Goal: Information Seeking & Learning: Learn about a topic

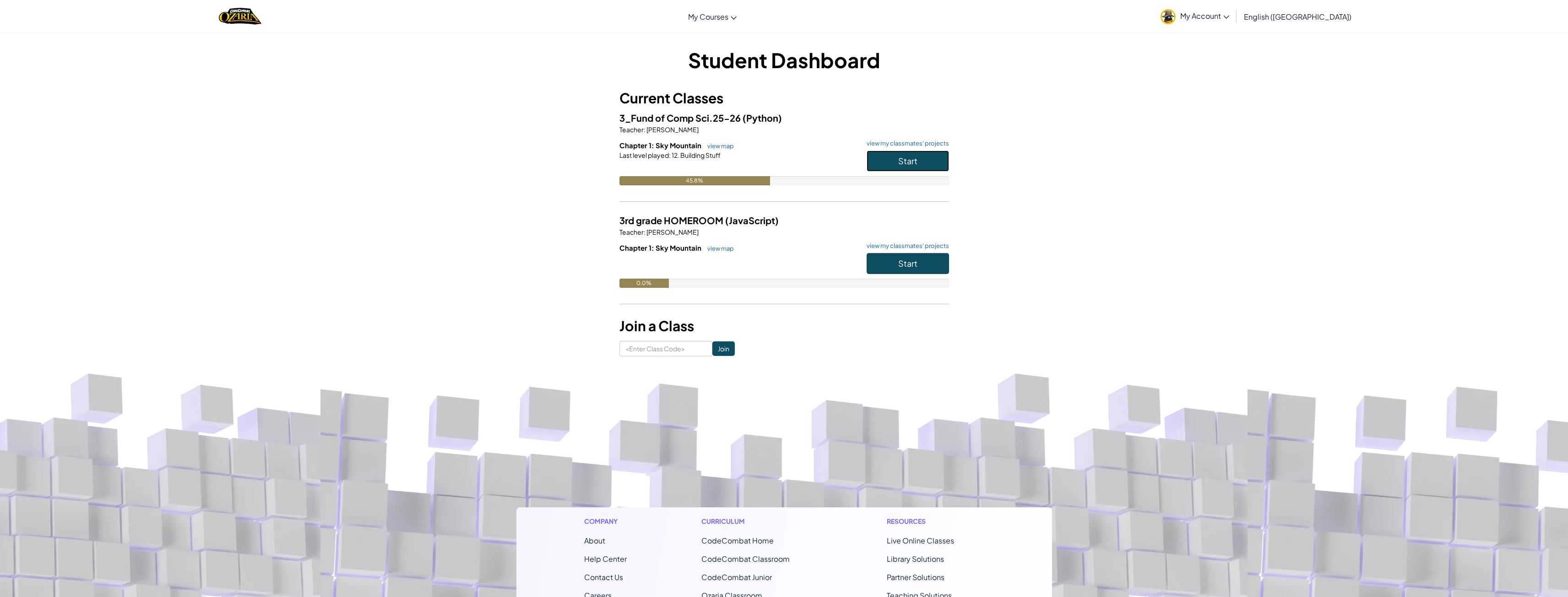
click at [892, 163] on button "Start" at bounding box center [908, 161] width 83 height 21
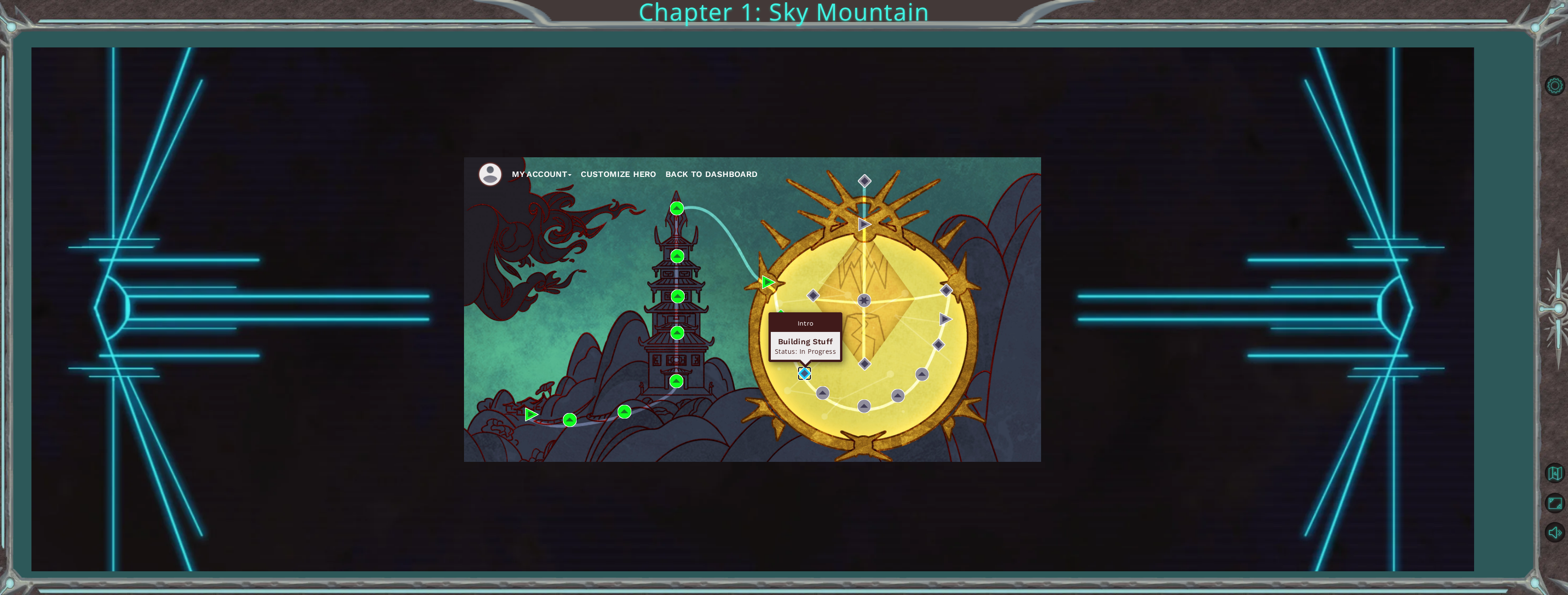
click at [802, 375] on img at bounding box center [804, 373] width 13 height 13
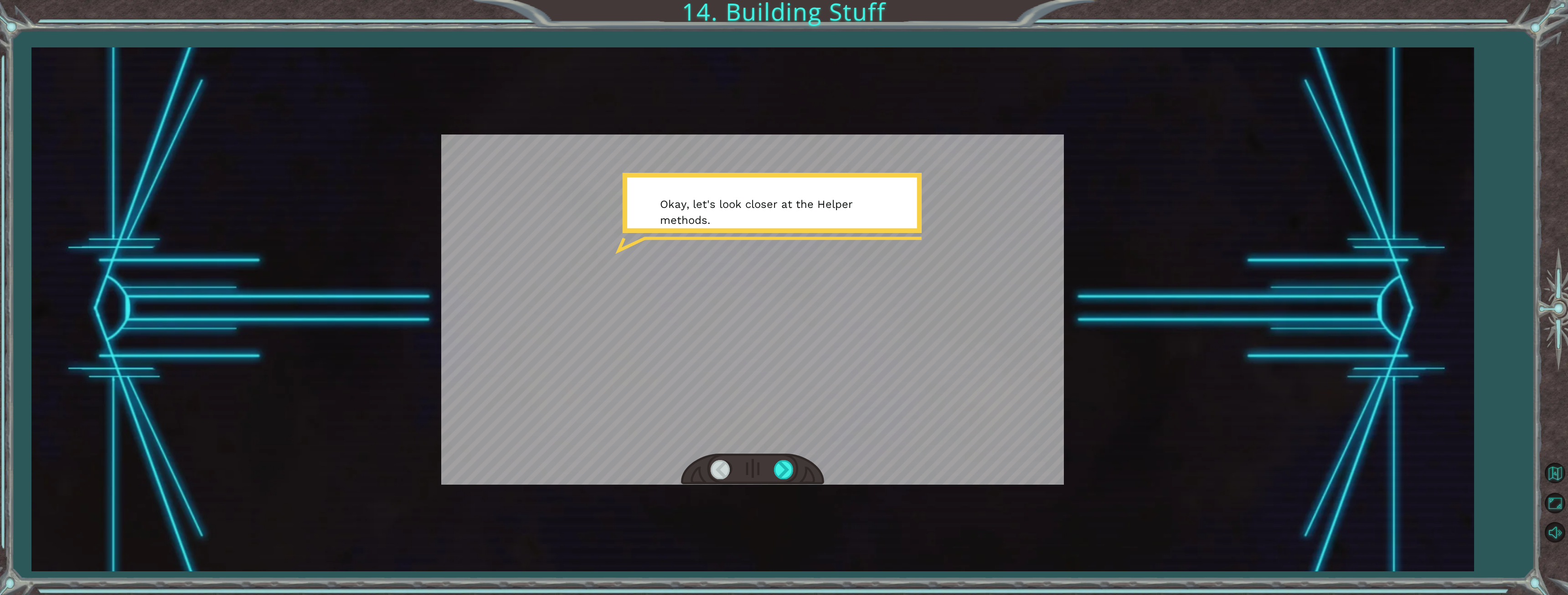
drag, startPoint x: 588, startPoint y: 0, endPoint x: 993, endPoint y: 238, distance: 469.8
click at [993, 238] on div at bounding box center [752, 309] width 623 height 350
click at [786, 474] on div at bounding box center [785, 470] width 21 height 19
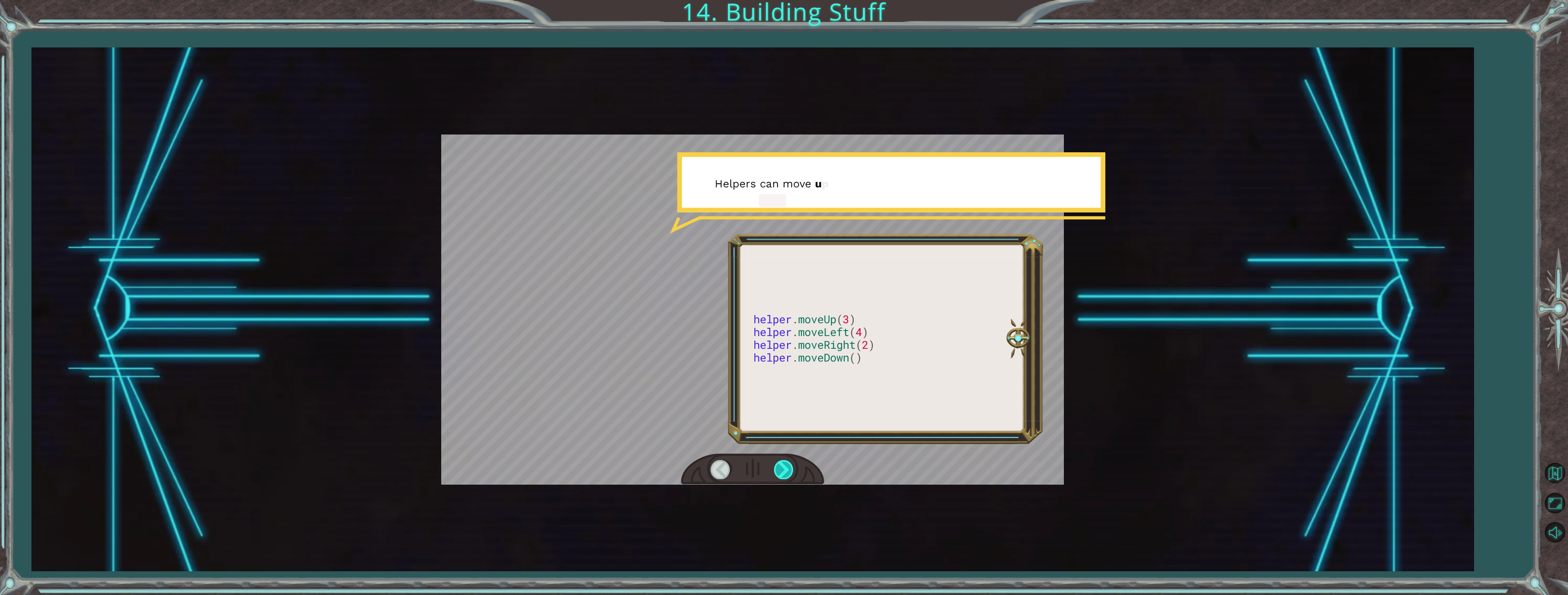
click at [785, 474] on div at bounding box center [785, 470] width 21 height 19
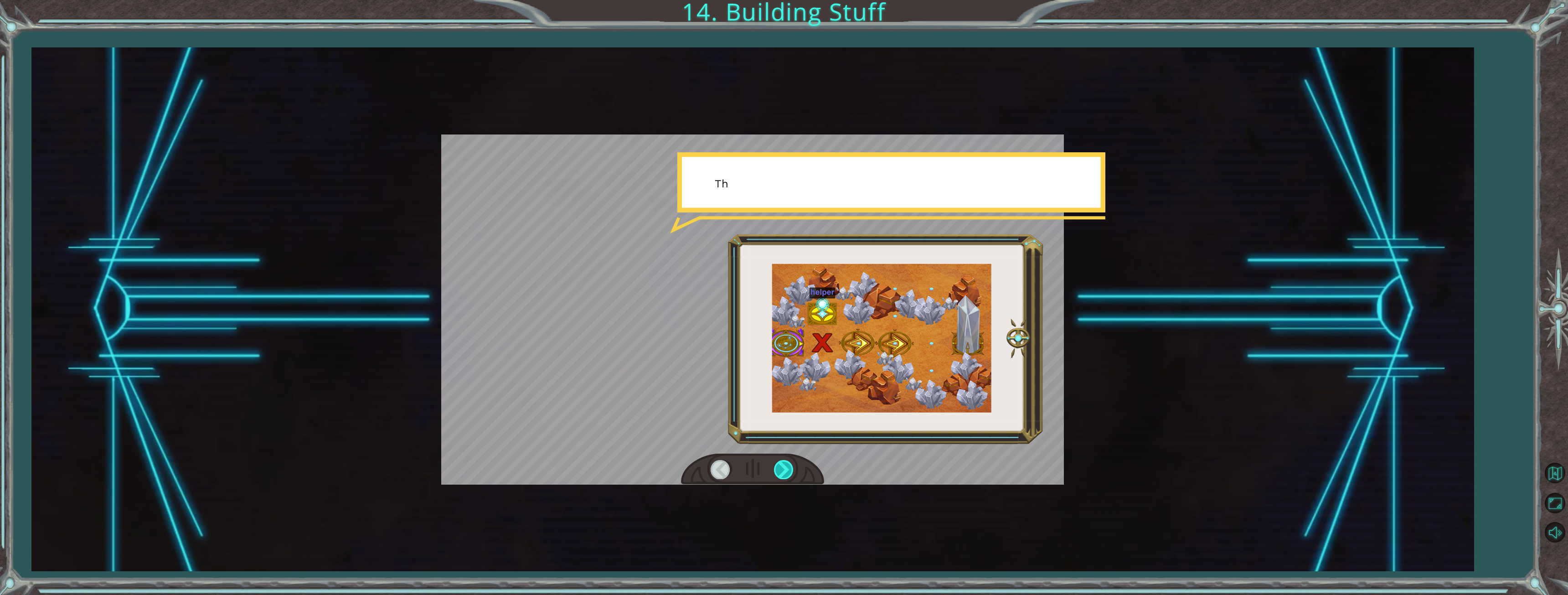
click at [784, 474] on div at bounding box center [785, 470] width 21 height 19
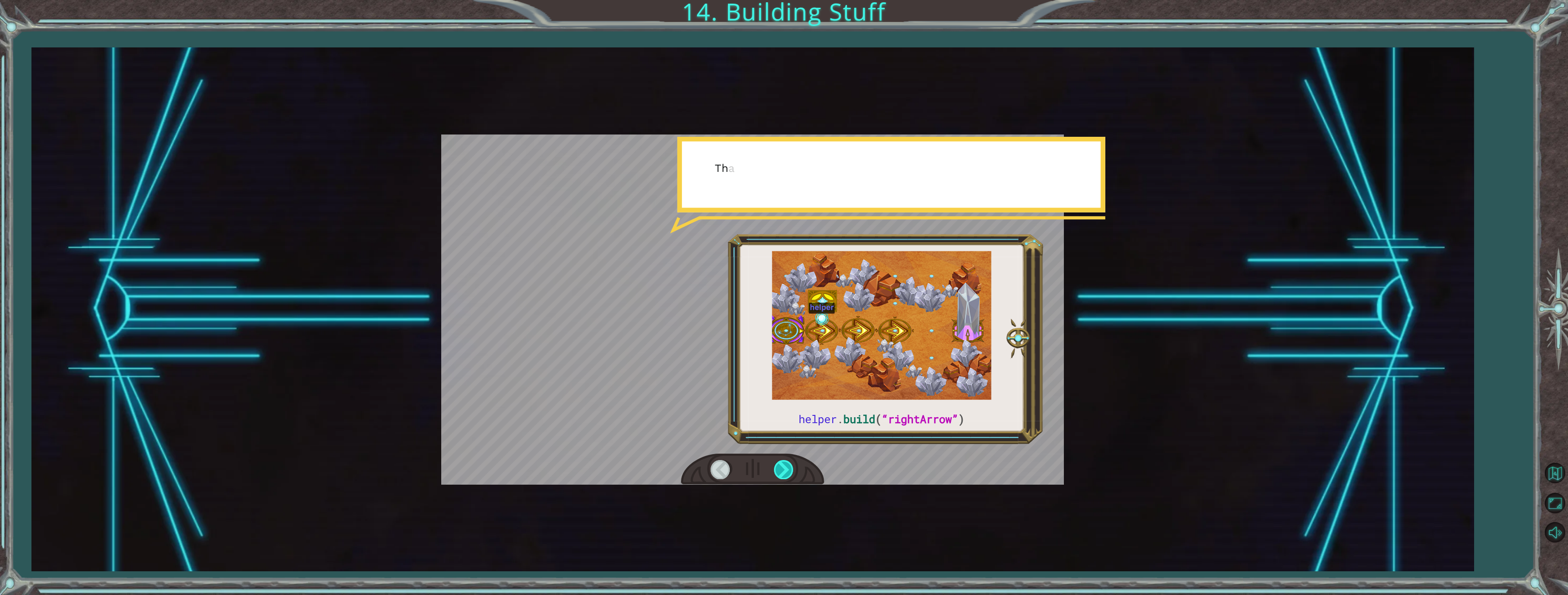
click at [784, 474] on div at bounding box center [785, 470] width 21 height 19
click at [782, 475] on div at bounding box center [785, 470] width 21 height 19
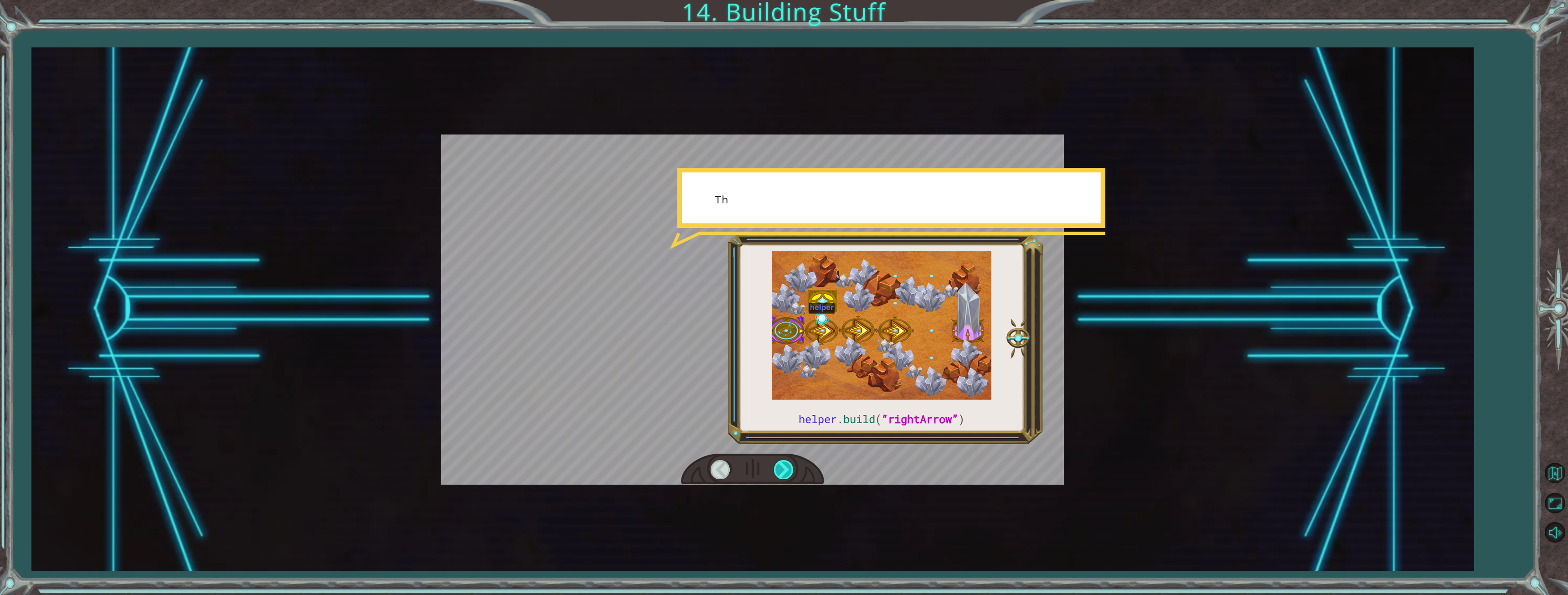
click at [782, 475] on div at bounding box center [785, 470] width 21 height 19
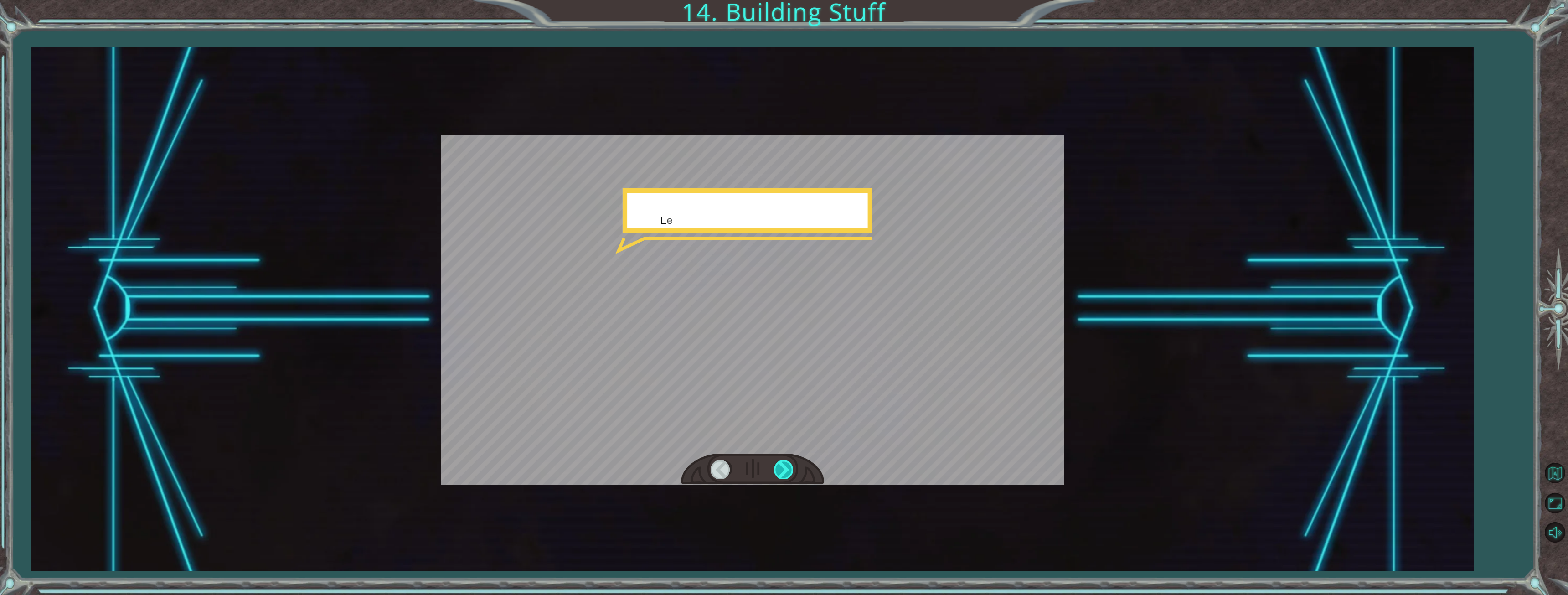
click at [782, 475] on div at bounding box center [785, 470] width 21 height 19
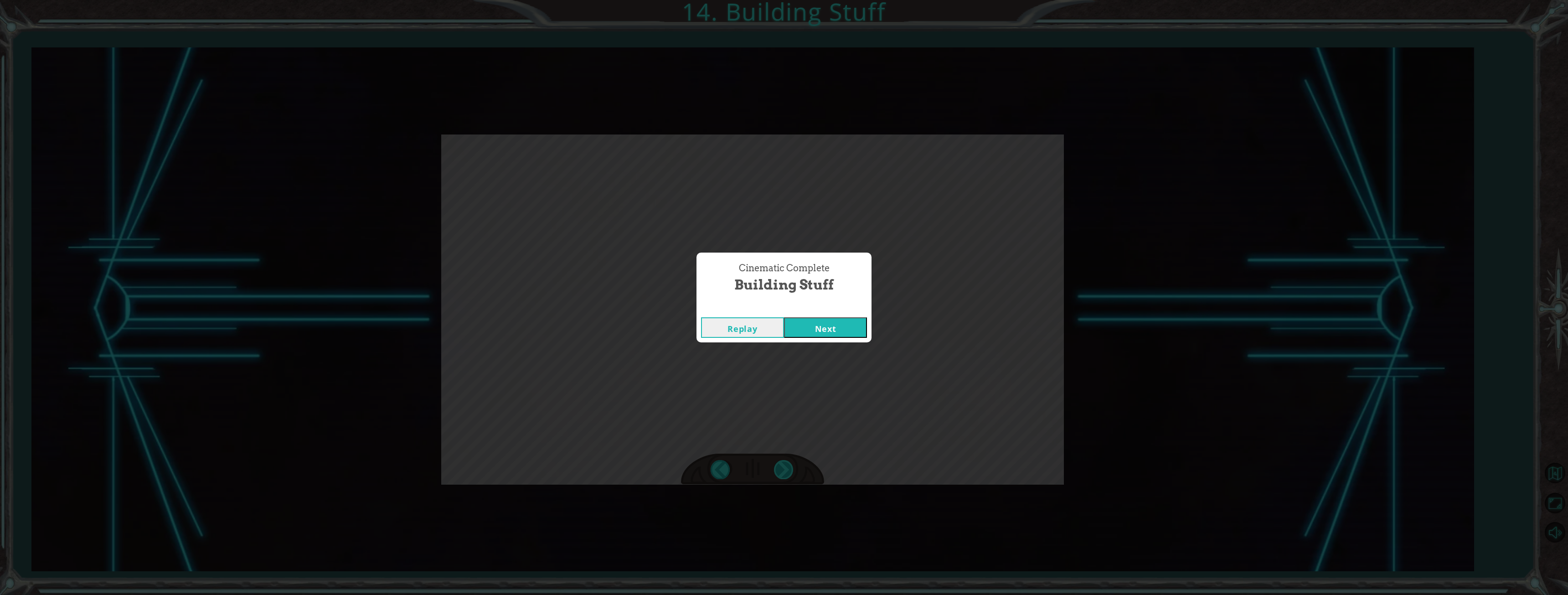
click at [782, 475] on div "Cinematic Complete Building Stuff Replay Next" at bounding box center [784, 297] width 1568 height 595
click at [763, 330] on button "Replay" at bounding box center [743, 328] width 83 height 21
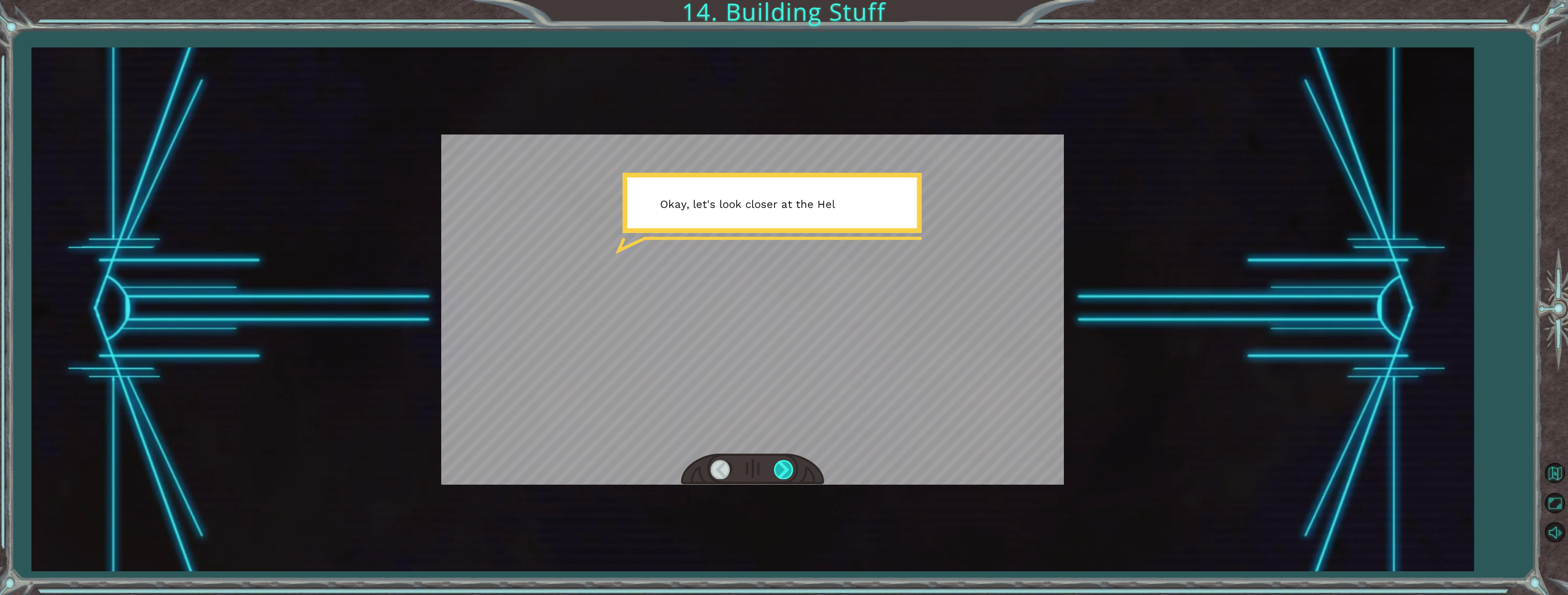
click at [783, 466] on div at bounding box center [785, 470] width 21 height 19
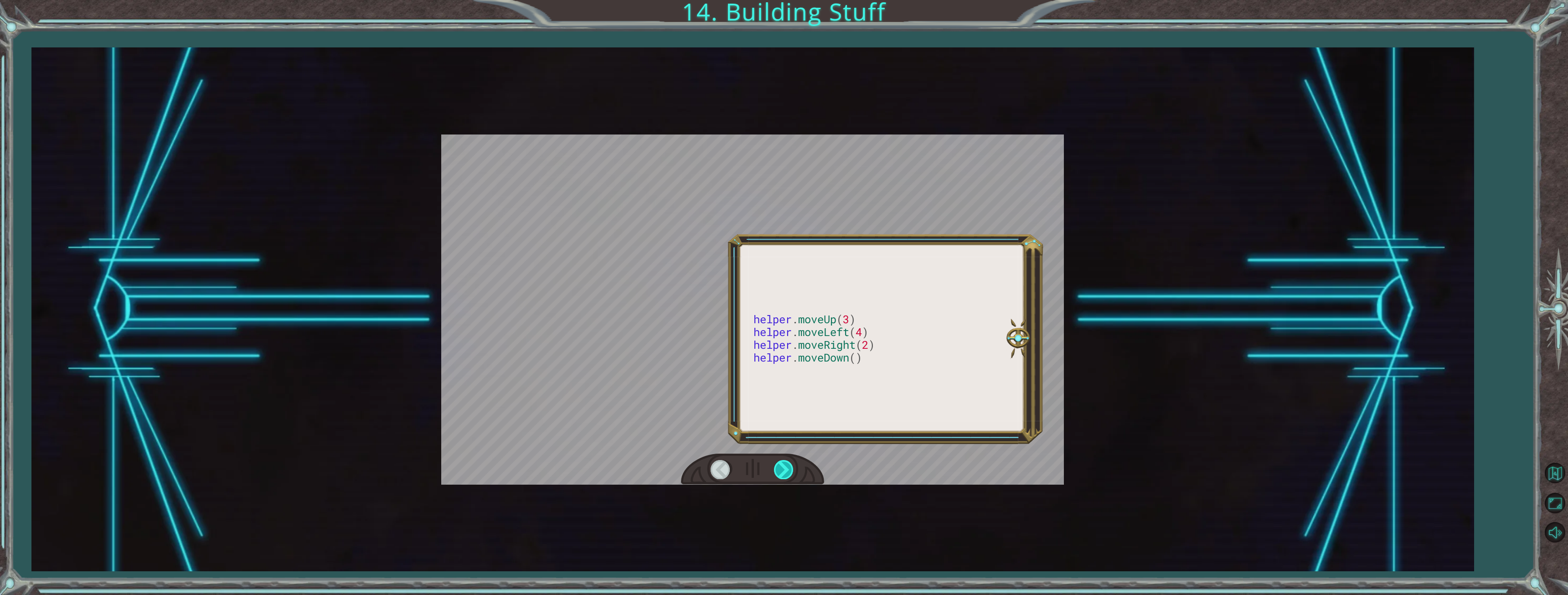
click at [783, 466] on div at bounding box center [785, 470] width 21 height 19
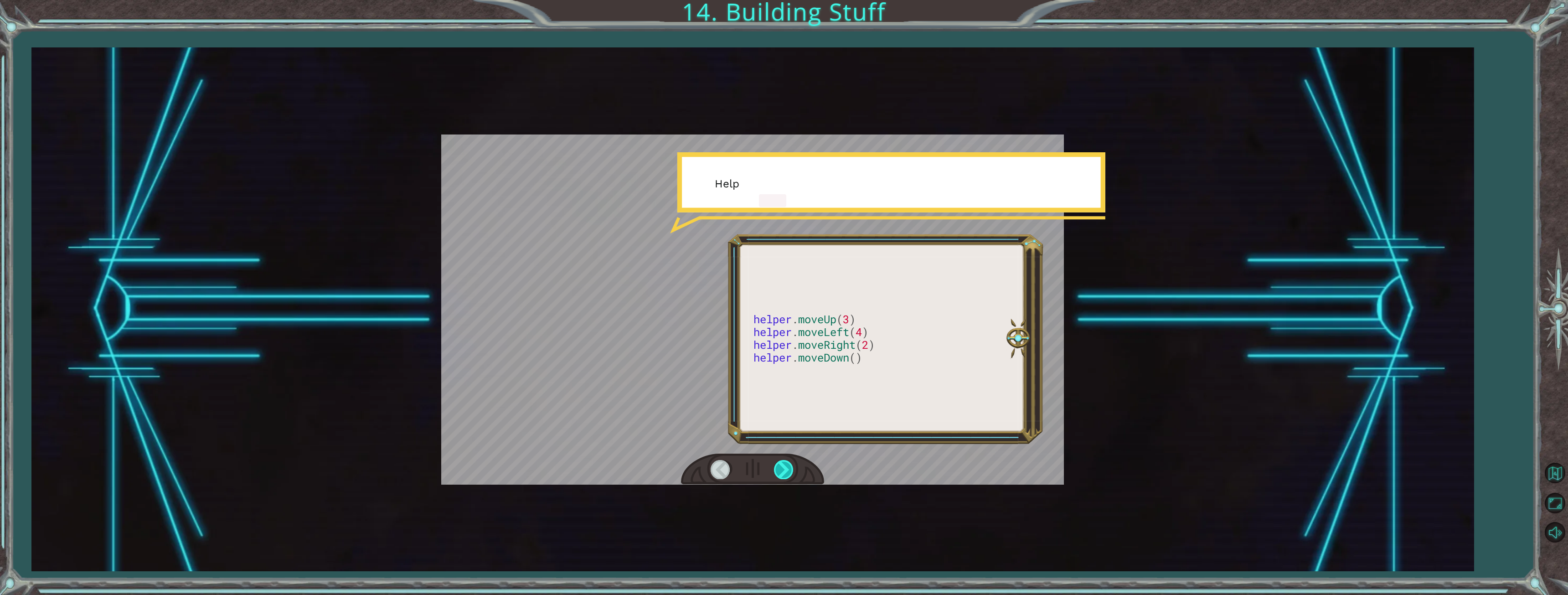
click at [783, 466] on div at bounding box center [785, 470] width 21 height 19
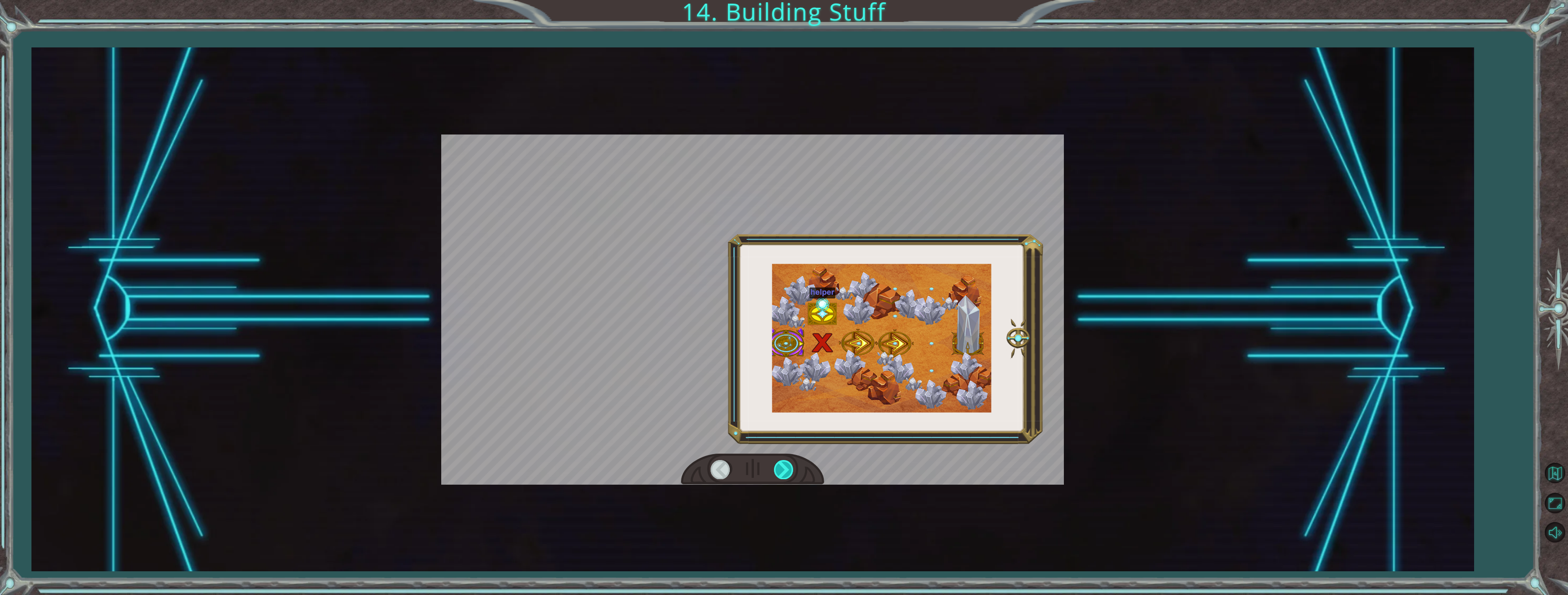
click at [783, 466] on div at bounding box center [785, 470] width 21 height 19
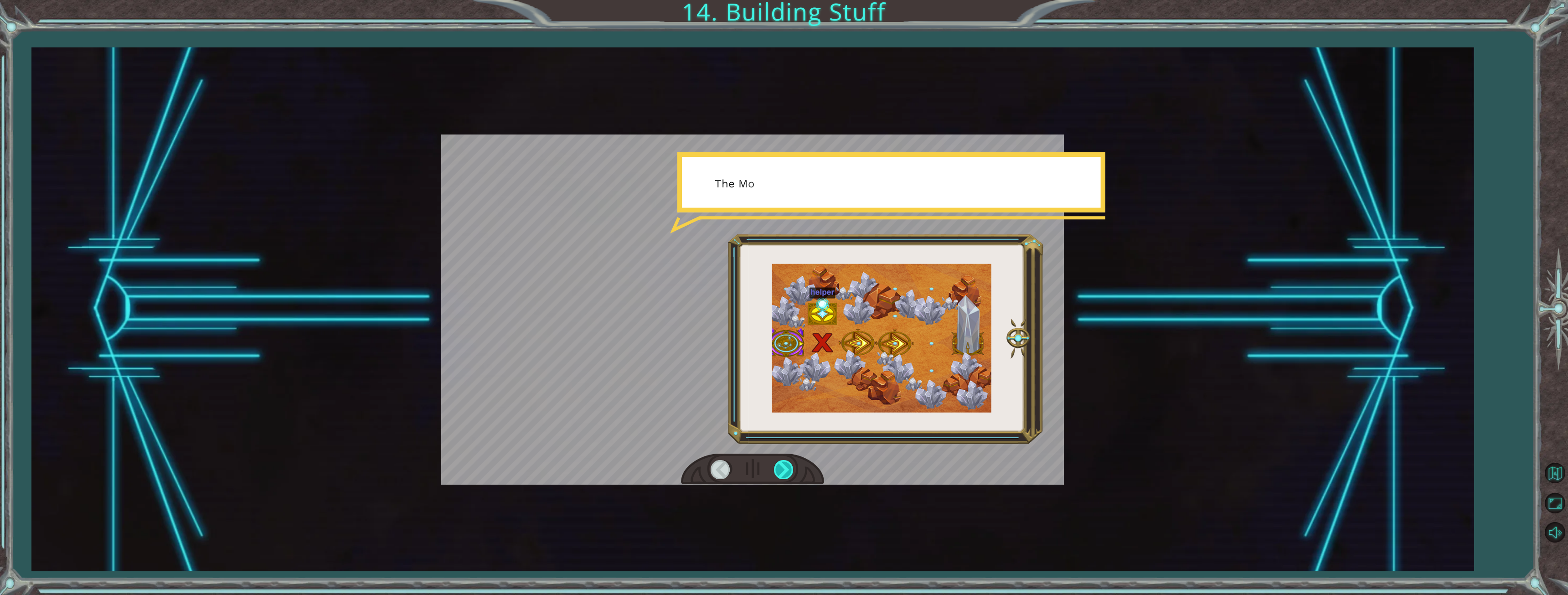
click at [783, 466] on div at bounding box center [785, 470] width 21 height 19
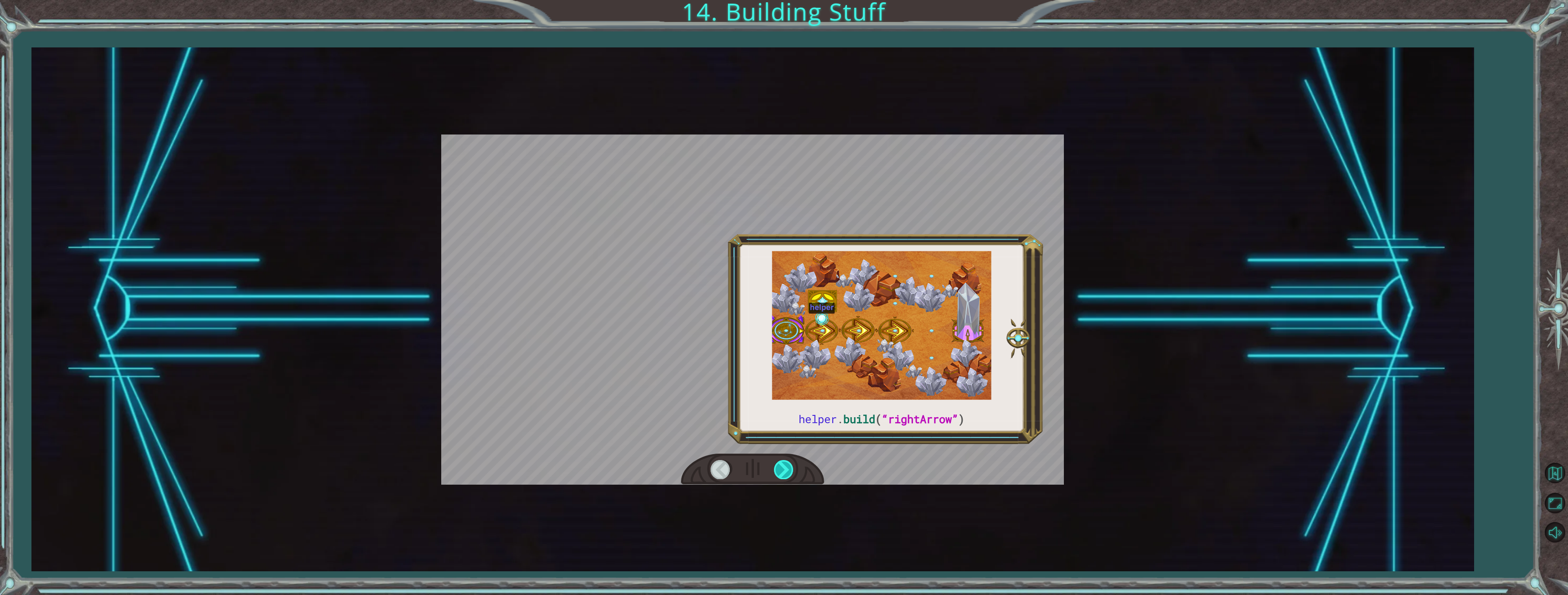
click at [783, 466] on div at bounding box center [785, 470] width 21 height 19
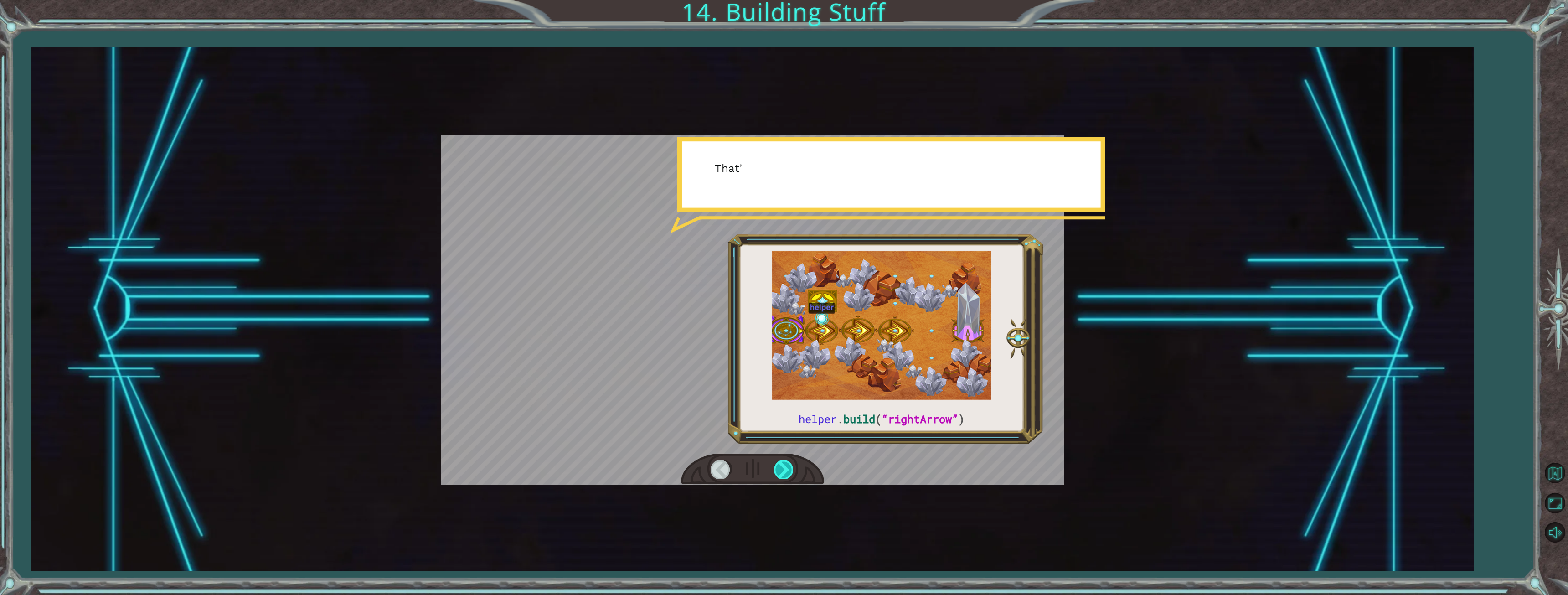
click at [783, 466] on div at bounding box center [785, 470] width 21 height 19
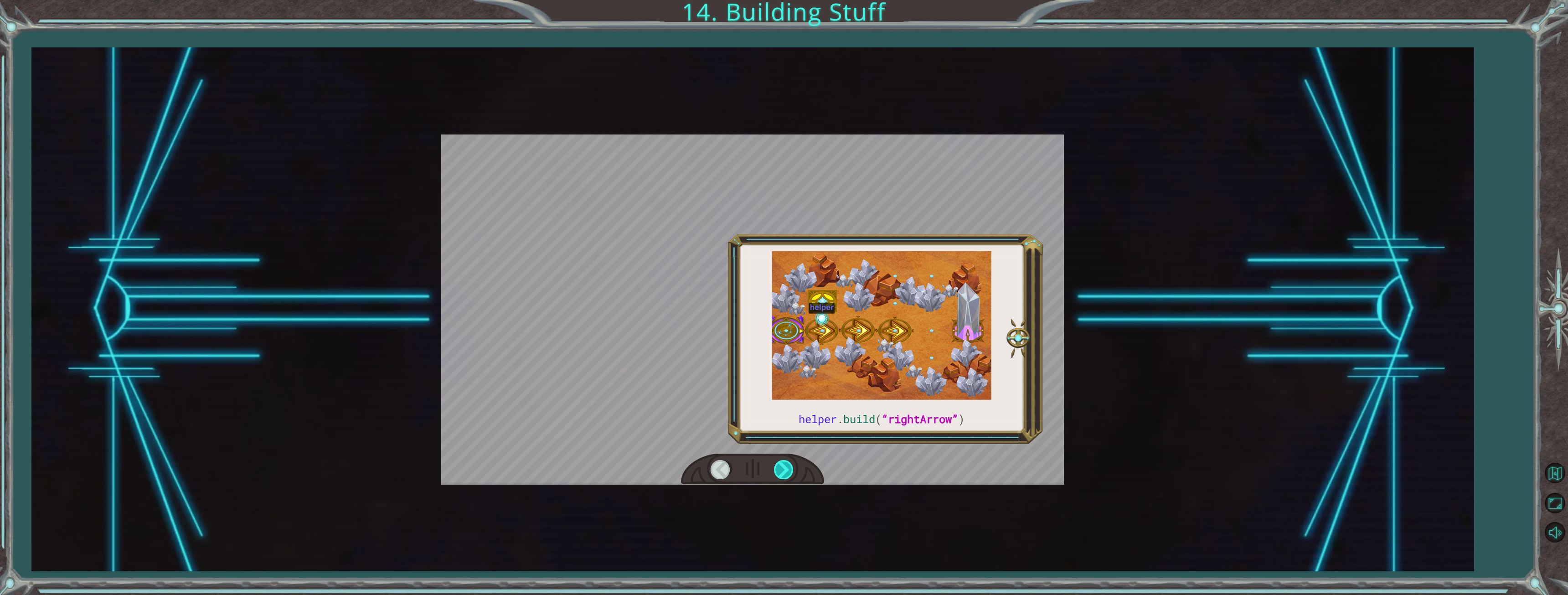
click at [783, 466] on div at bounding box center [785, 470] width 21 height 19
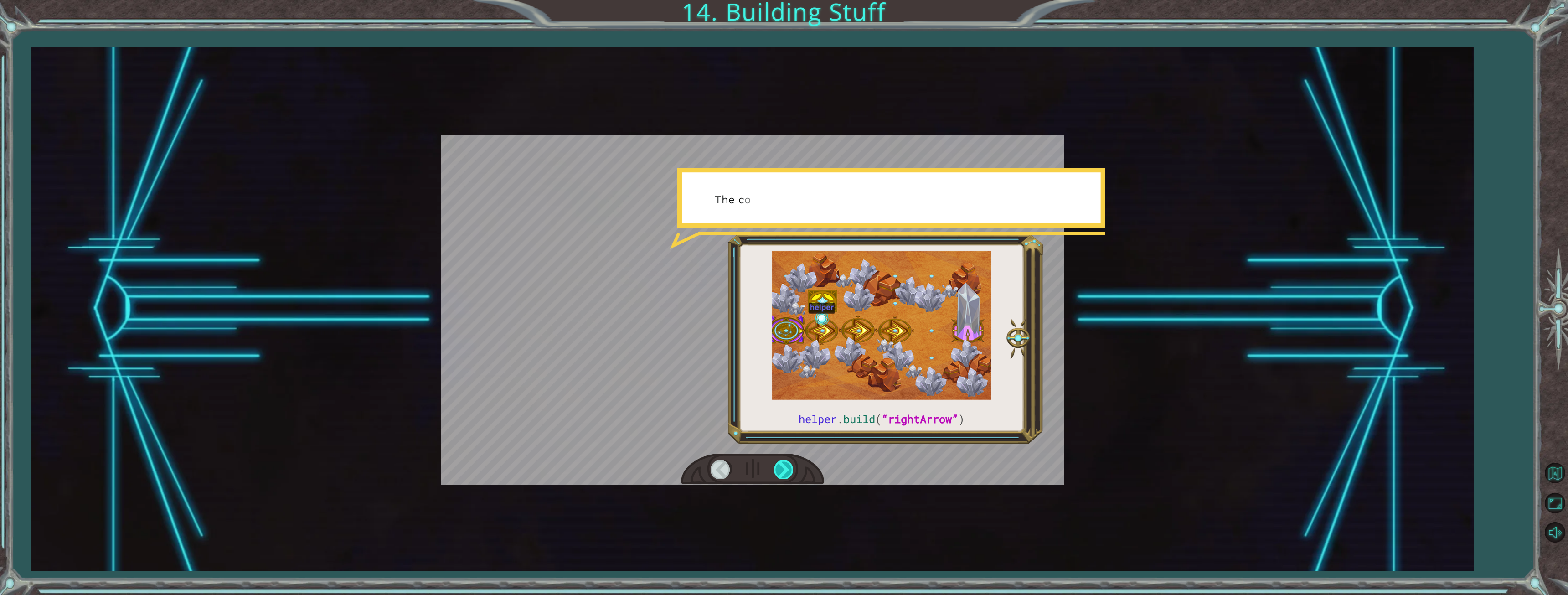
click at [783, 466] on div at bounding box center [785, 470] width 21 height 19
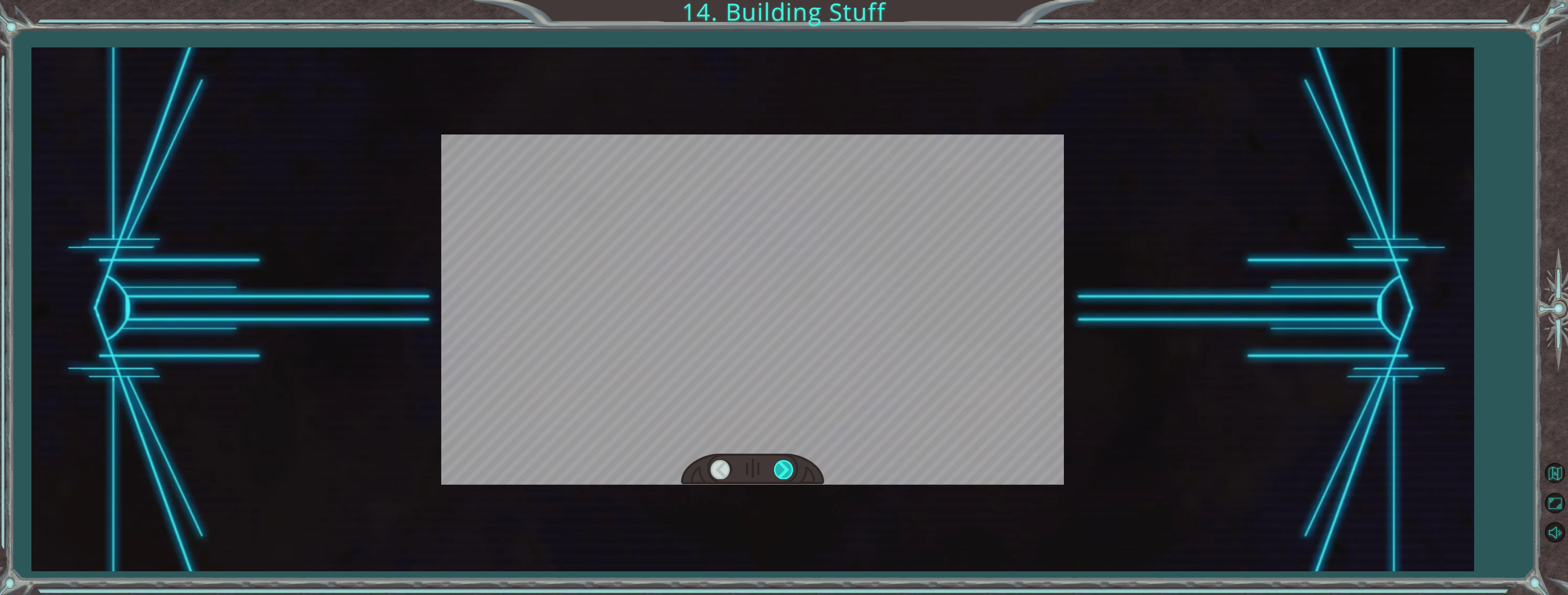
click at [783, 466] on div at bounding box center [785, 470] width 21 height 19
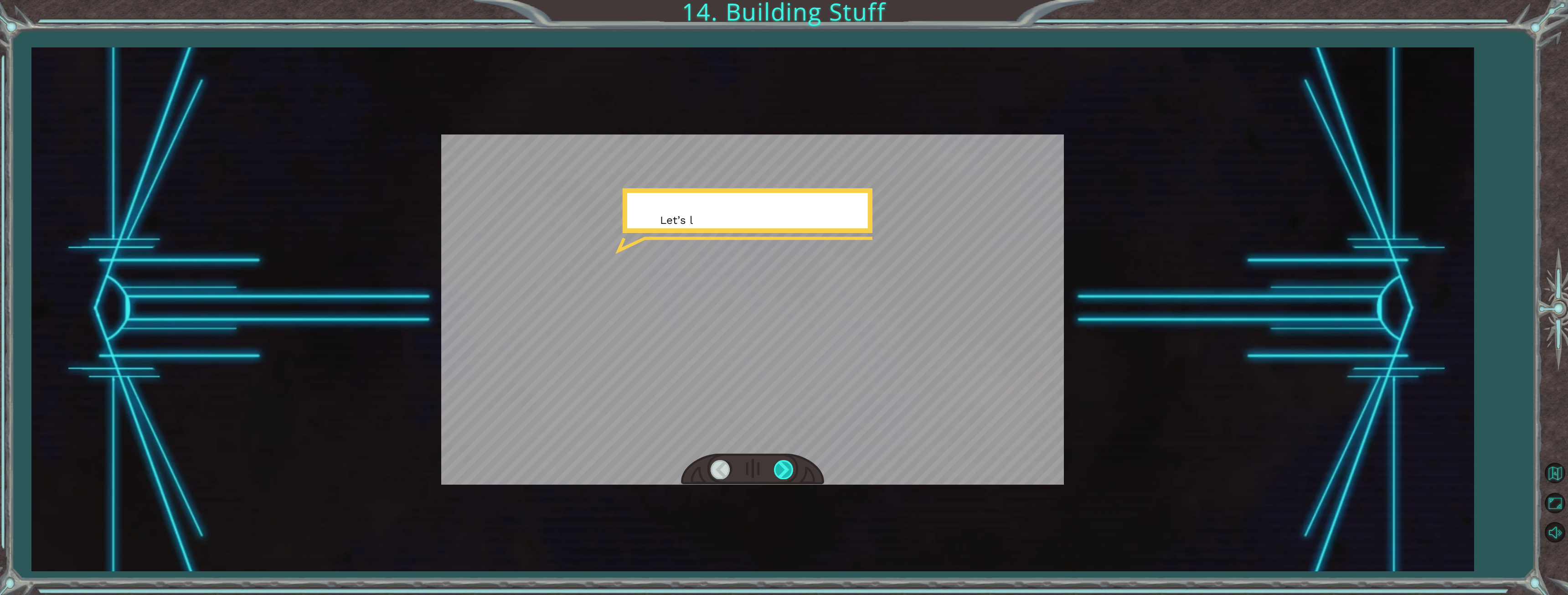
click at [783, 466] on div at bounding box center [785, 470] width 21 height 19
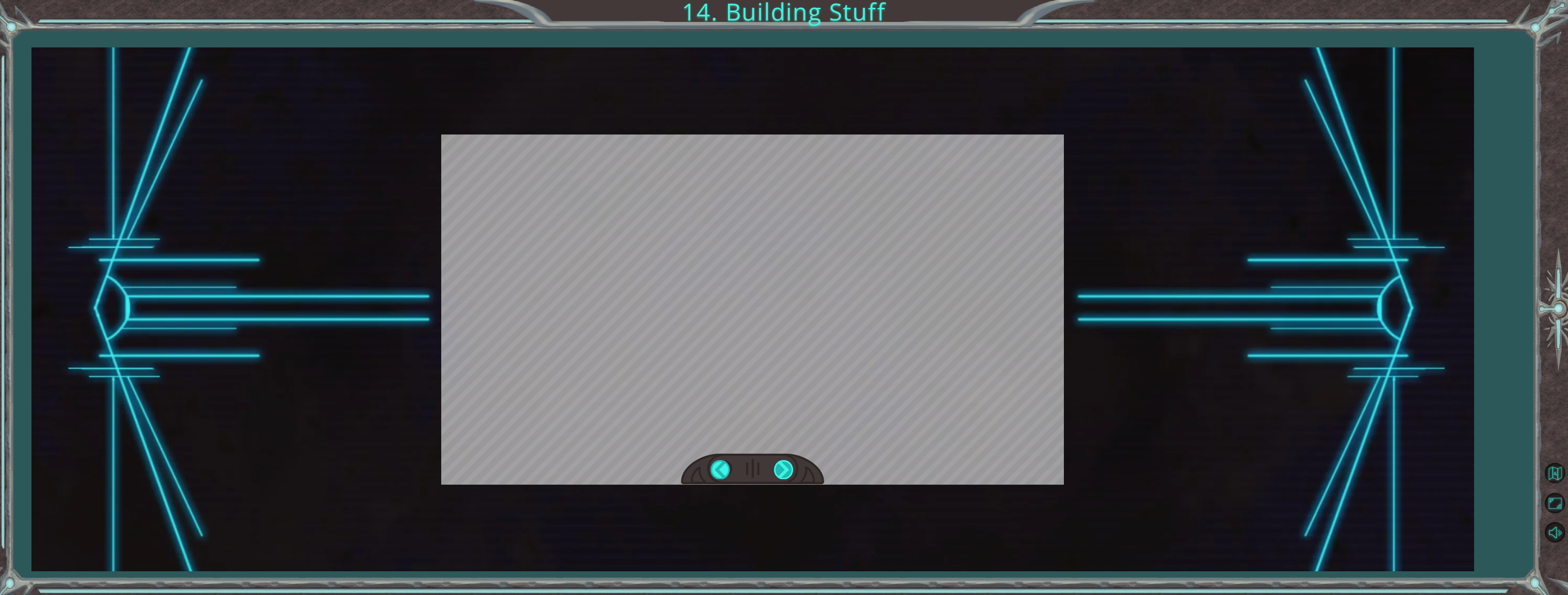
click at [783, 466] on div at bounding box center [785, 470] width 21 height 19
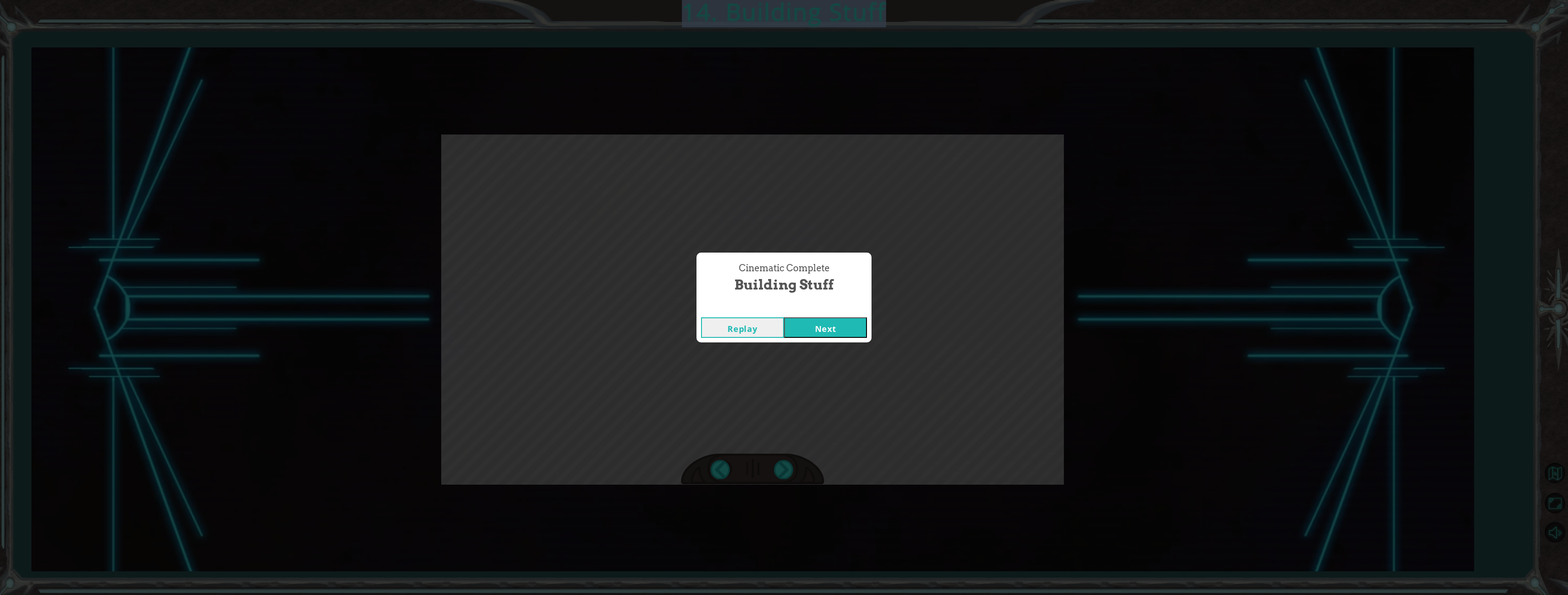
click at [827, 329] on button "Next" at bounding box center [825, 328] width 83 height 21
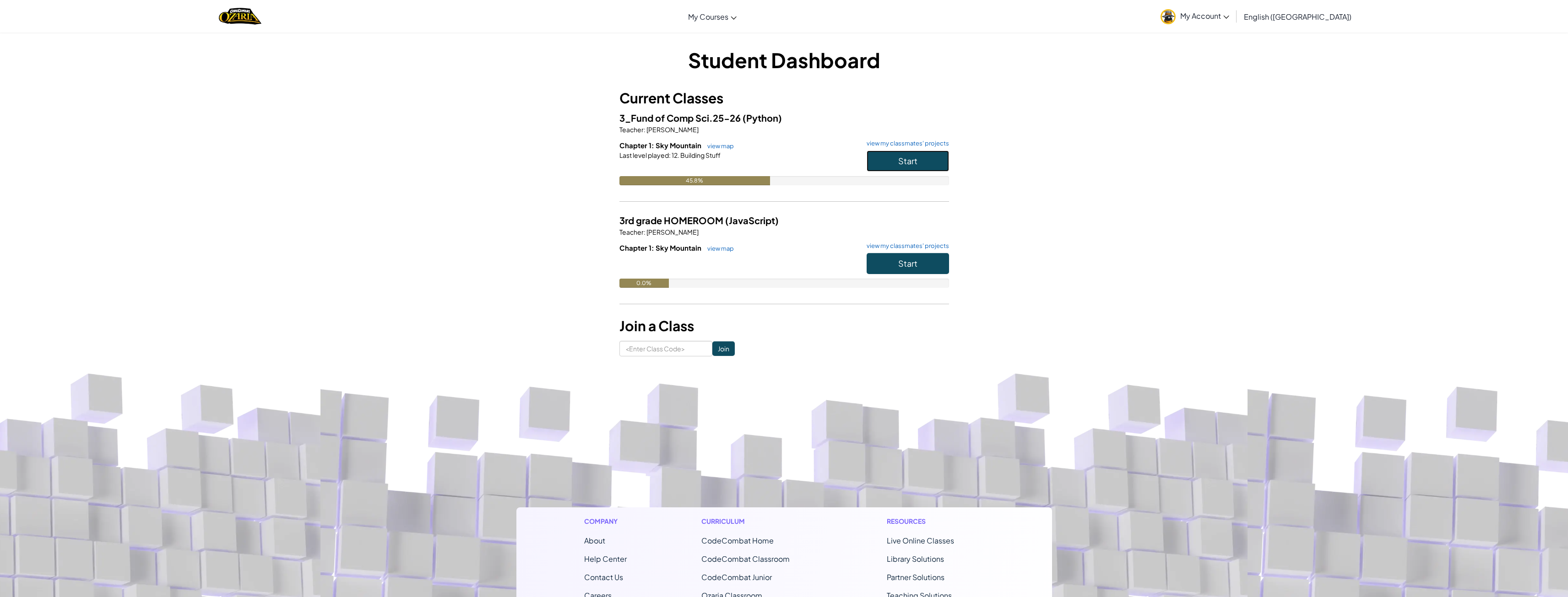
click at [937, 159] on button "Start" at bounding box center [908, 161] width 83 height 21
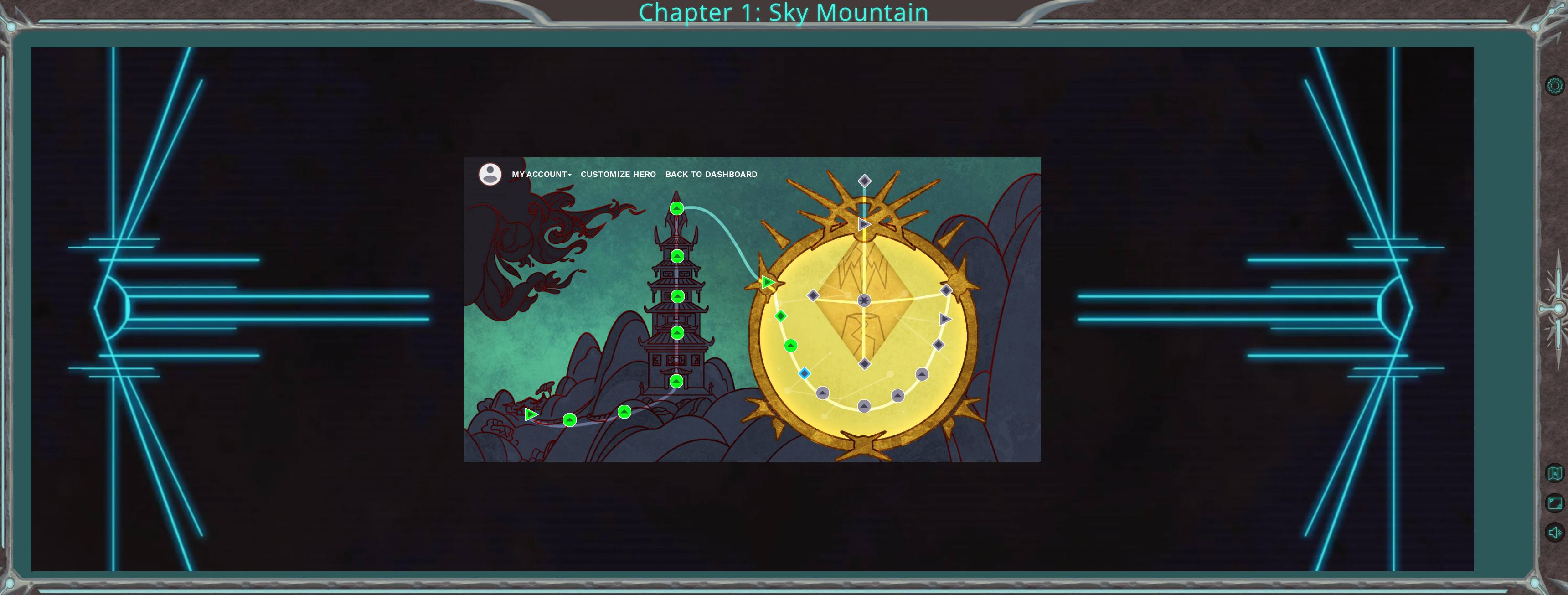
click at [637, 175] on button "Customize Hero" at bounding box center [618, 174] width 75 height 13
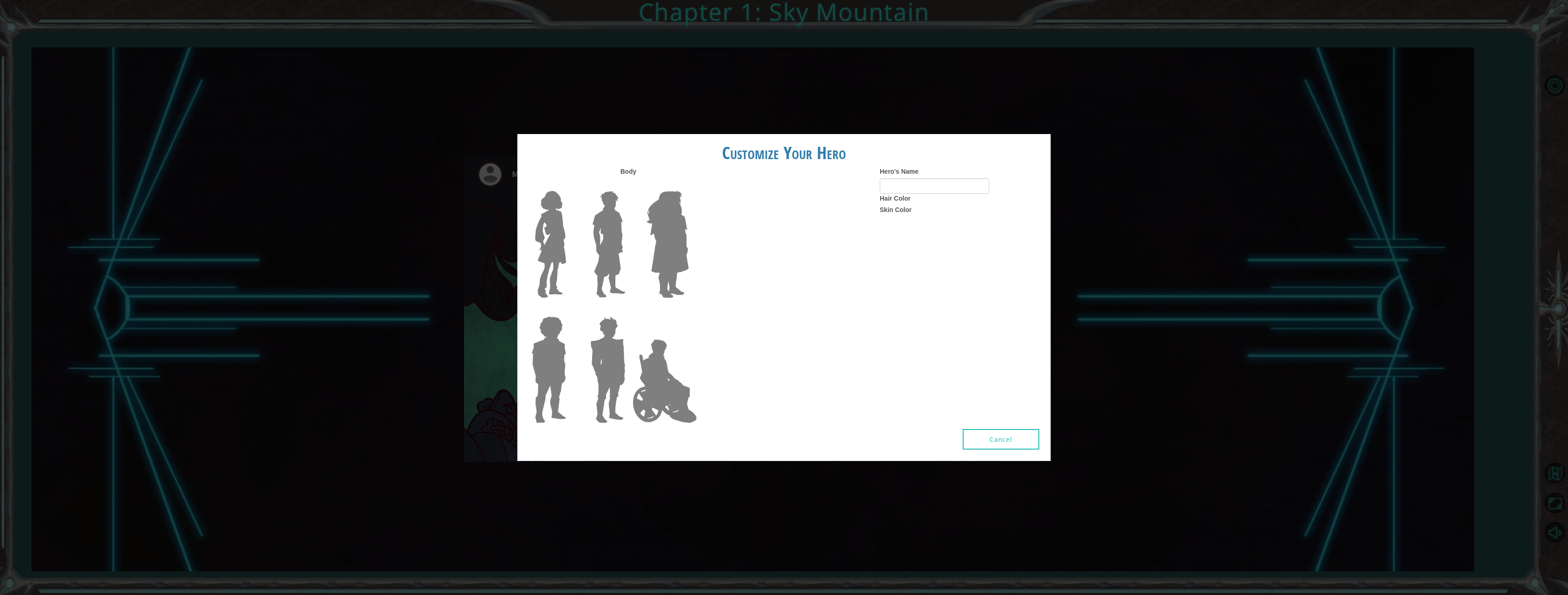
type input "connortuffboy"
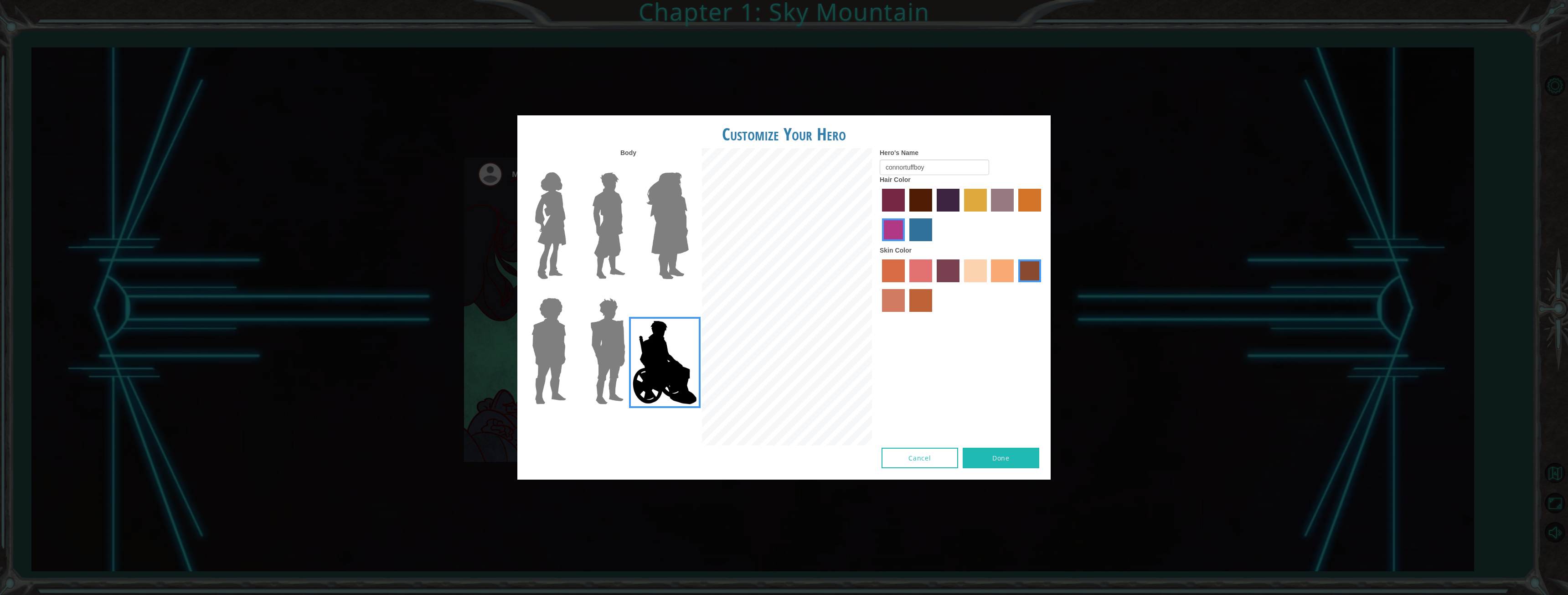
click at [939, 463] on button "Cancel" at bounding box center [920, 458] width 77 height 21
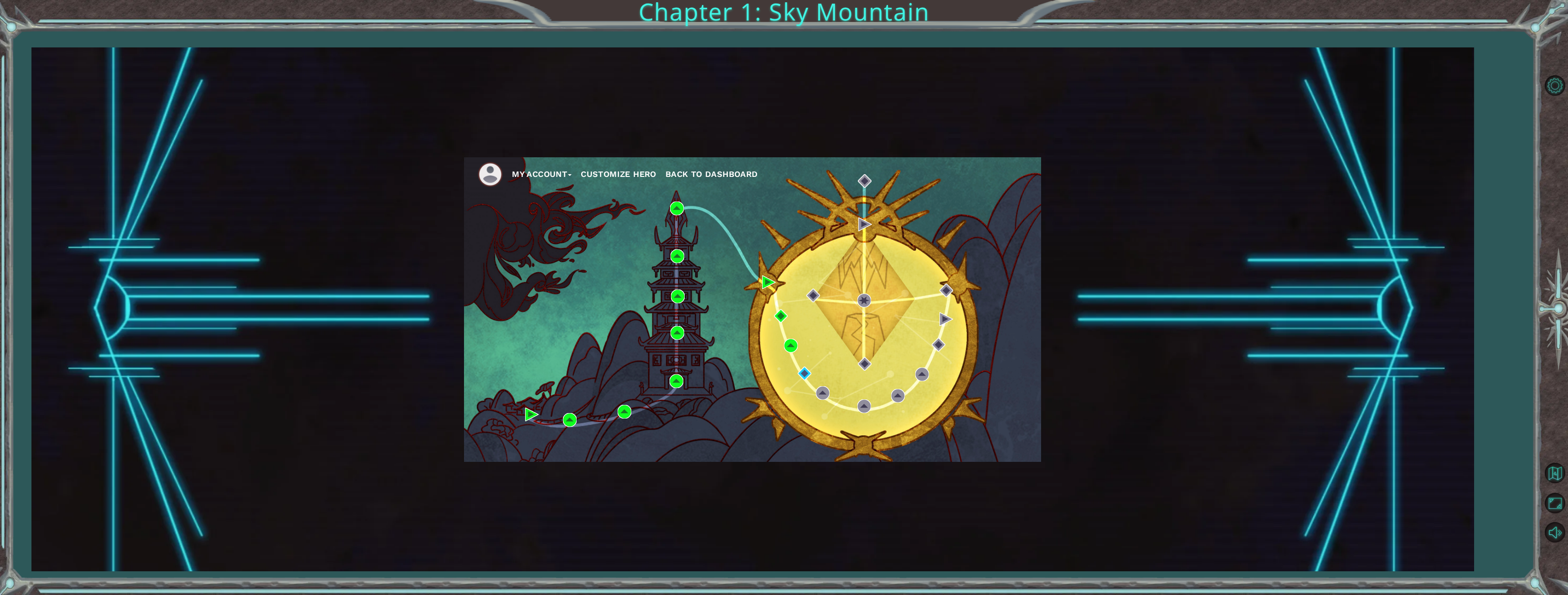
click at [723, 172] on span "Back to Dashboard" at bounding box center [712, 174] width 93 height 10
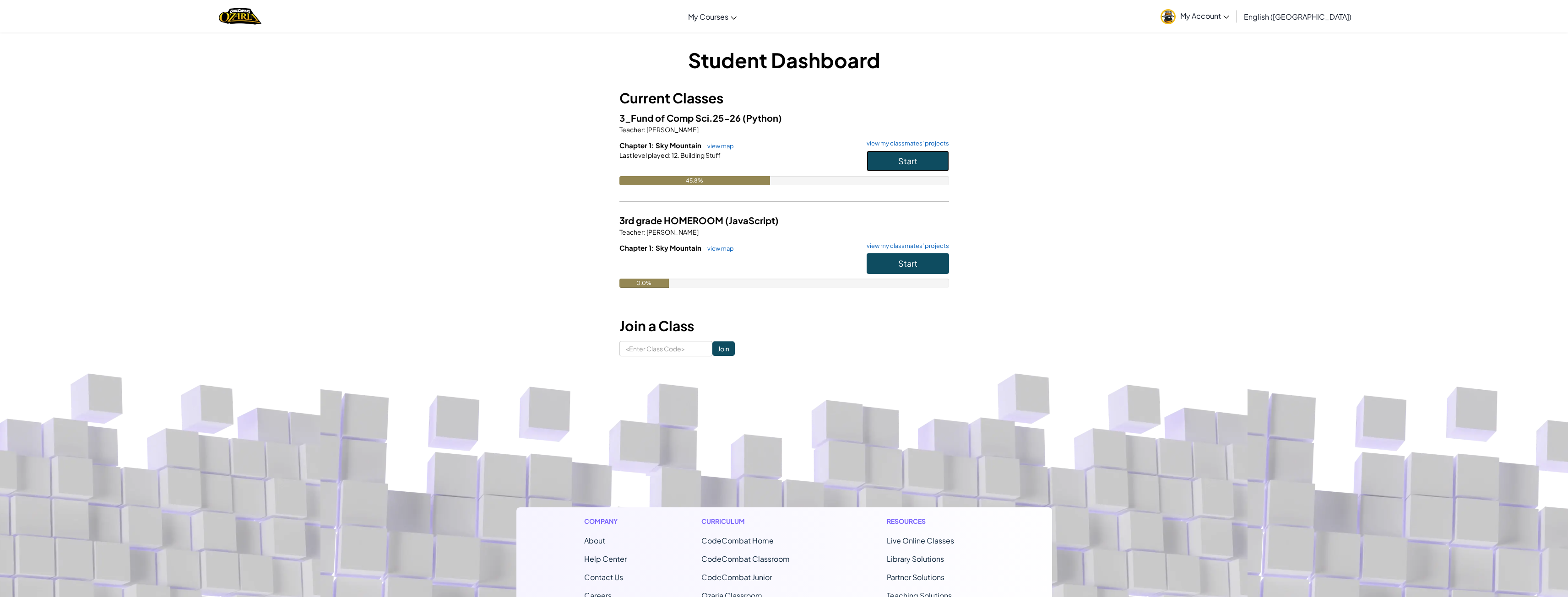
click at [870, 158] on button "Start" at bounding box center [908, 161] width 83 height 21
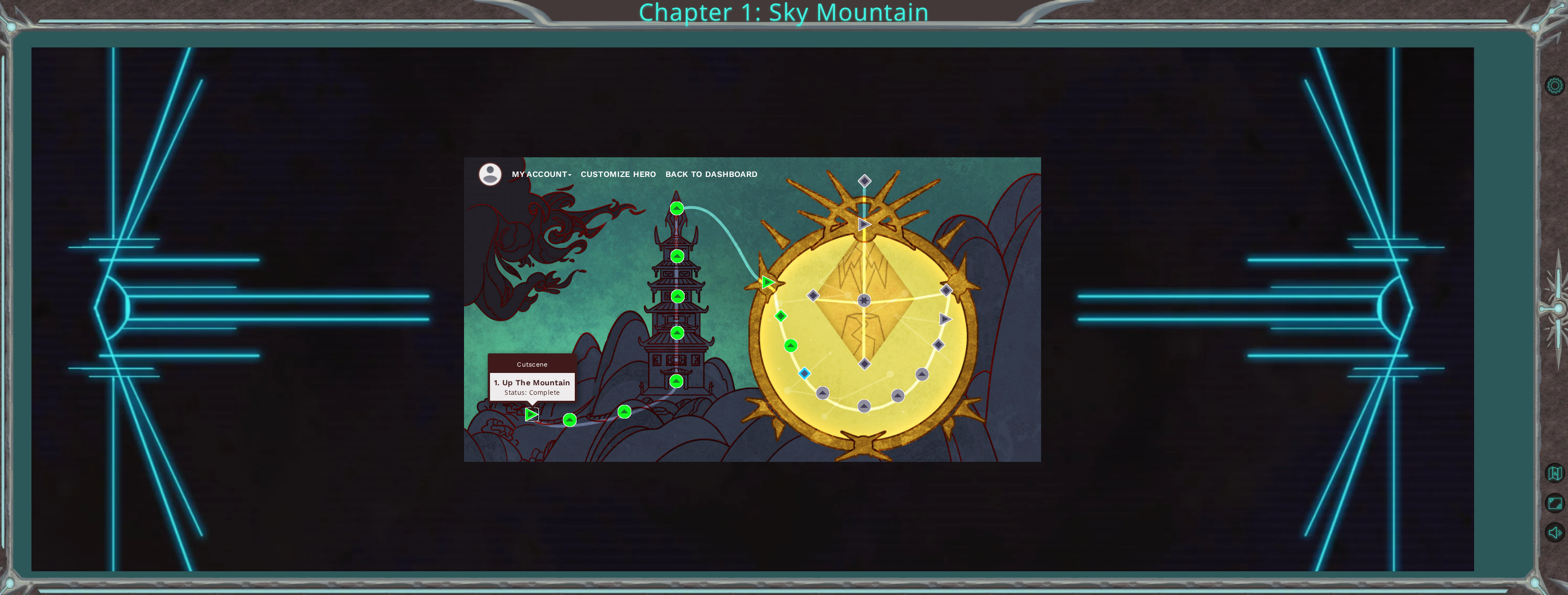
click at [526, 417] on img at bounding box center [532, 414] width 13 height 13
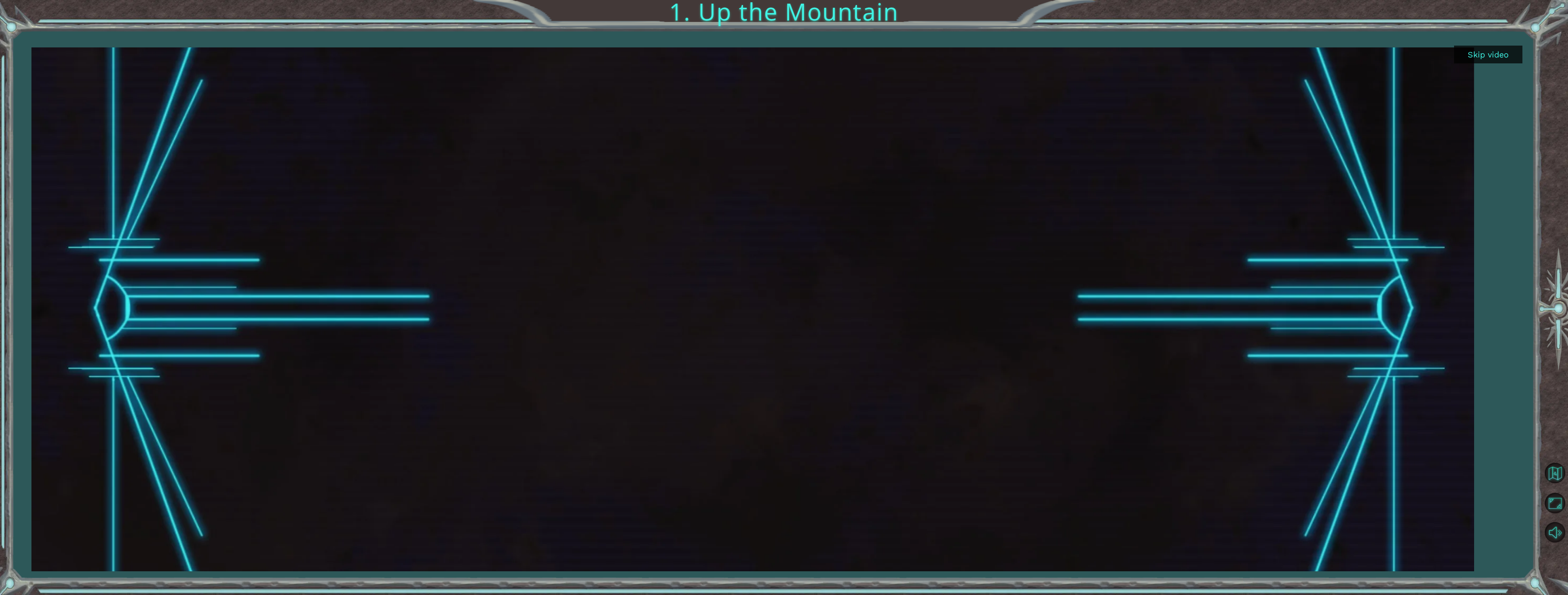
click at [1485, 61] on button "Skip video" at bounding box center [1488, 54] width 68 height 18
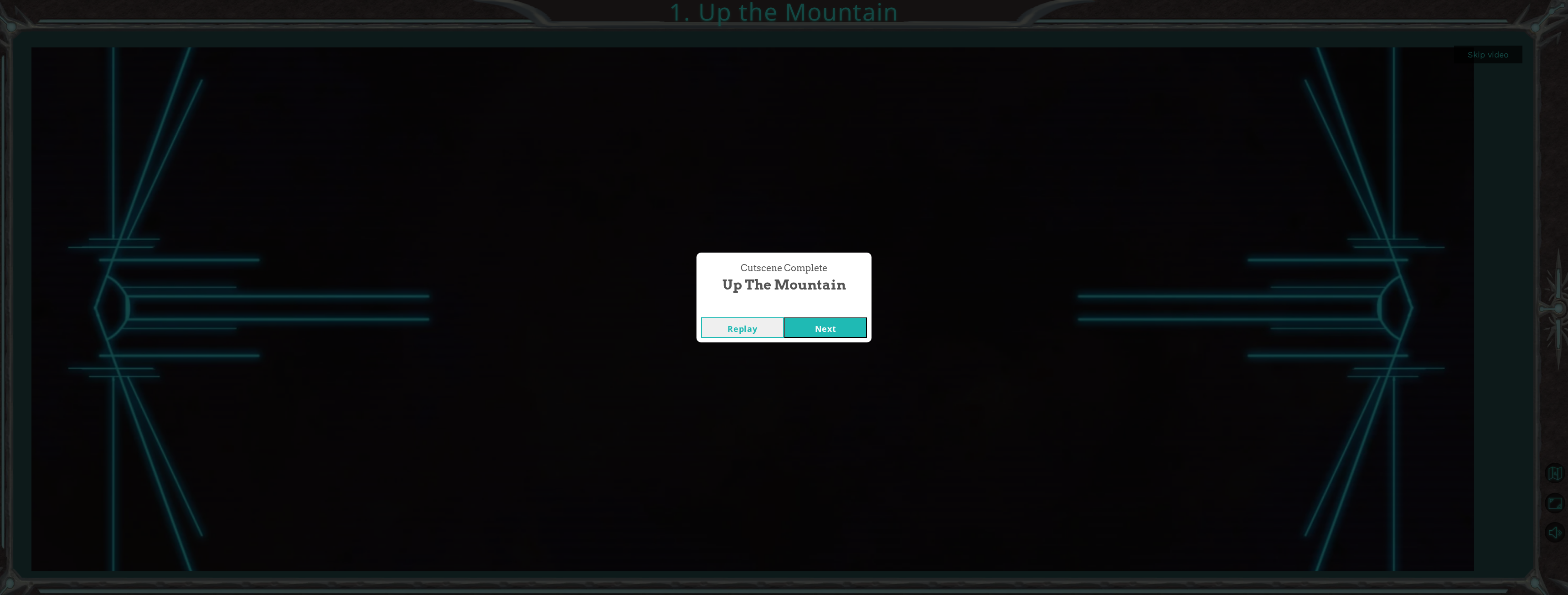
click at [812, 336] on button "Next" at bounding box center [825, 328] width 83 height 21
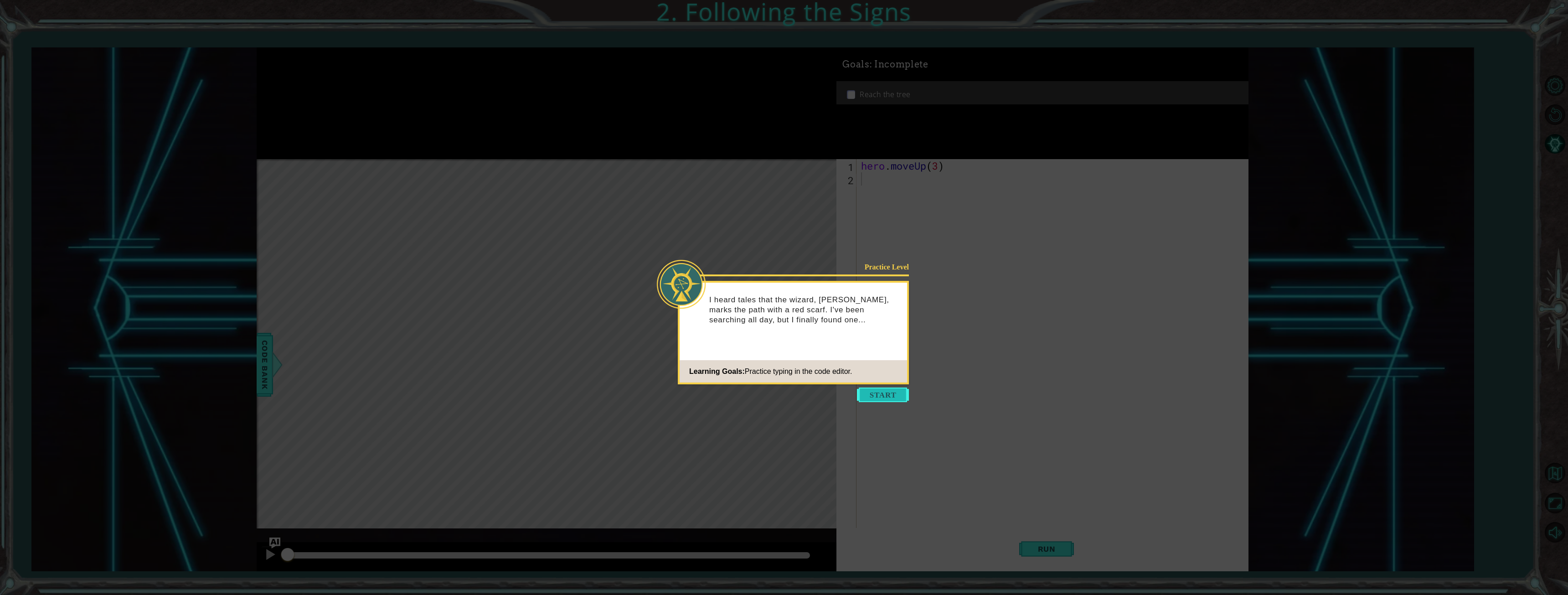
click at [886, 393] on button "Start" at bounding box center [883, 395] width 52 height 15
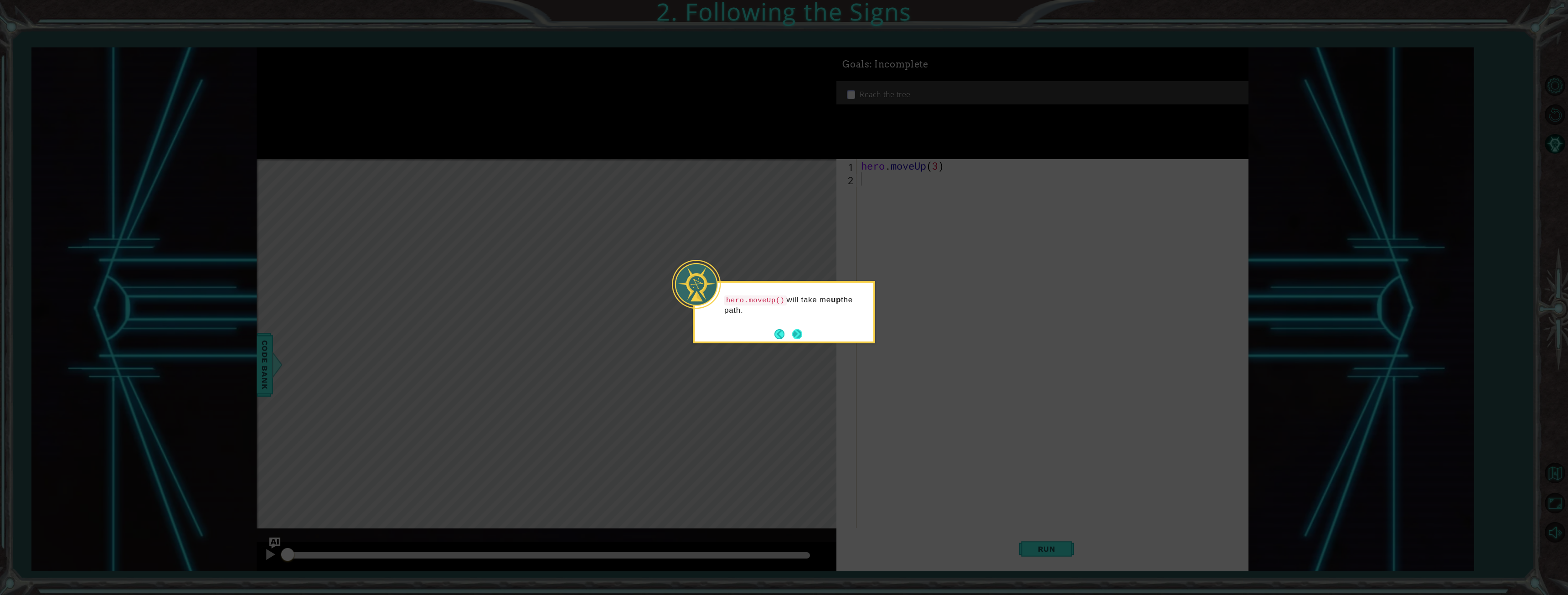
click at [799, 337] on button "Next" at bounding box center [797, 334] width 10 height 10
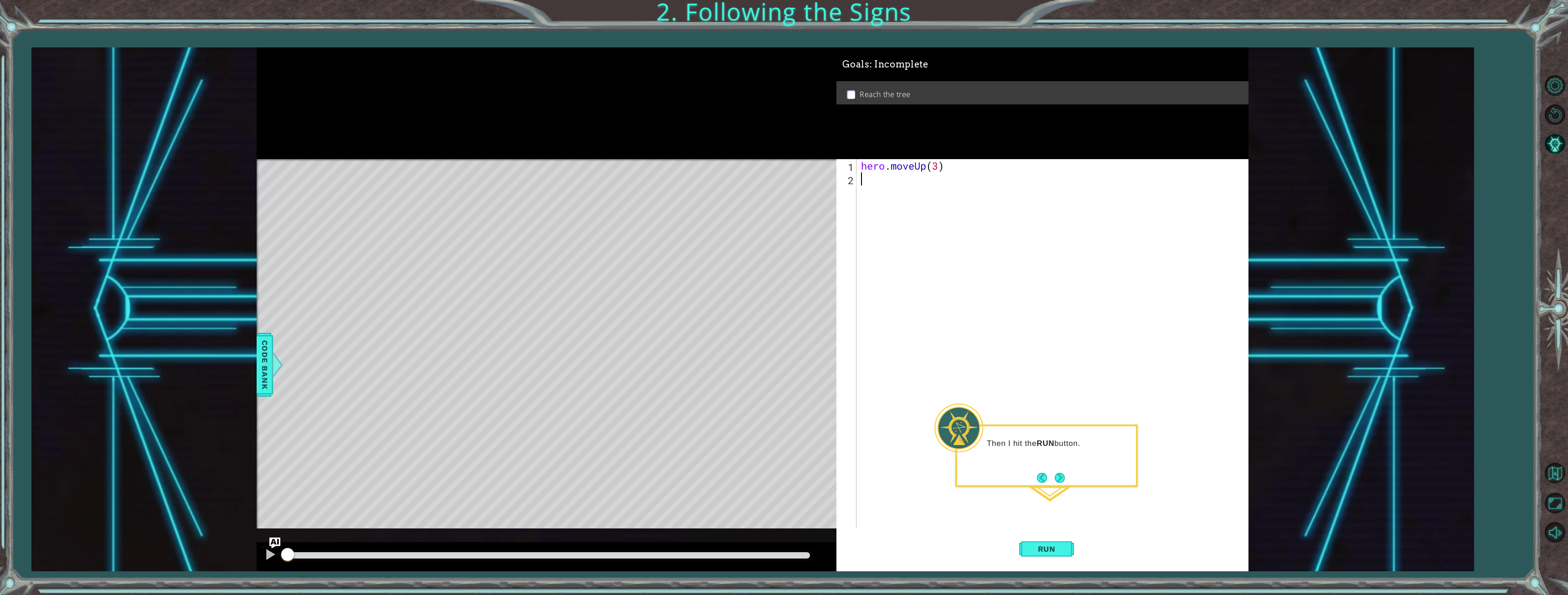
click at [1094, 401] on div "hero . moveUp ( 3 )" at bounding box center [1054, 357] width 390 height 396
click at [1041, 555] on button "Run" at bounding box center [1046, 548] width 55 height 41
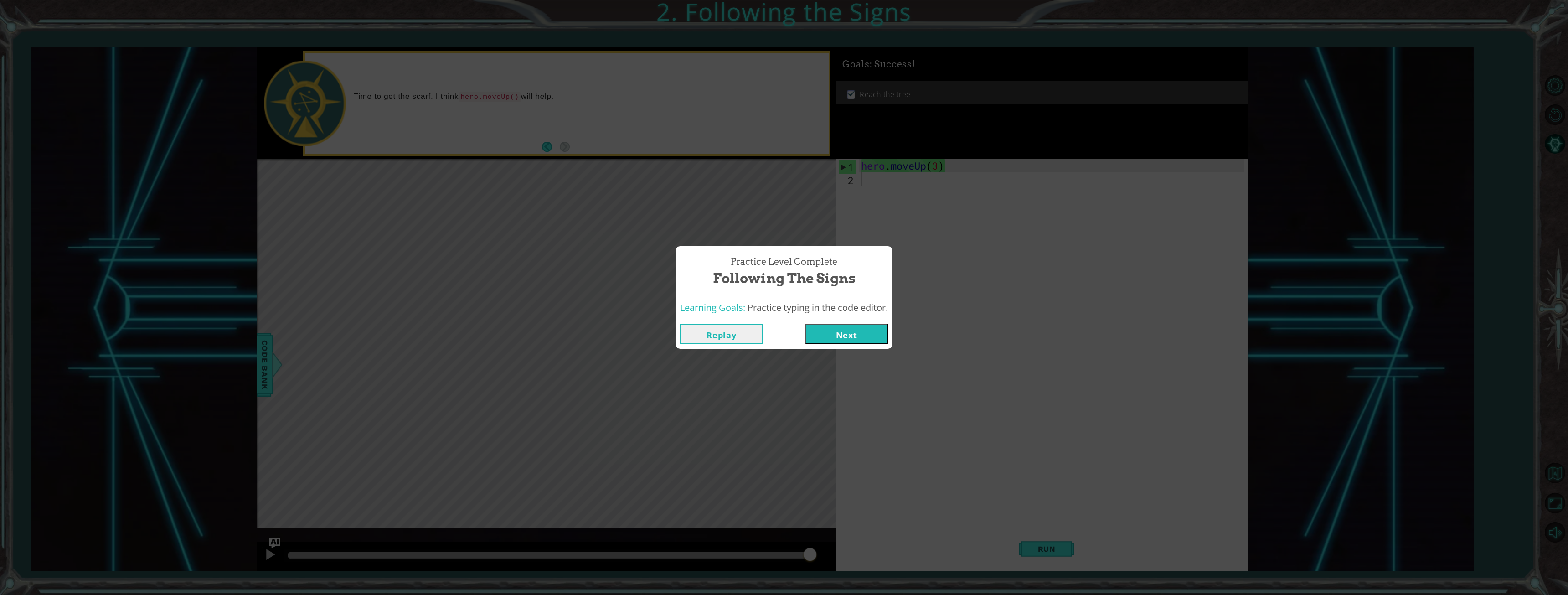
click at [836, 336] on button "Next" at bounding box center [846, 334] width 83 height 21
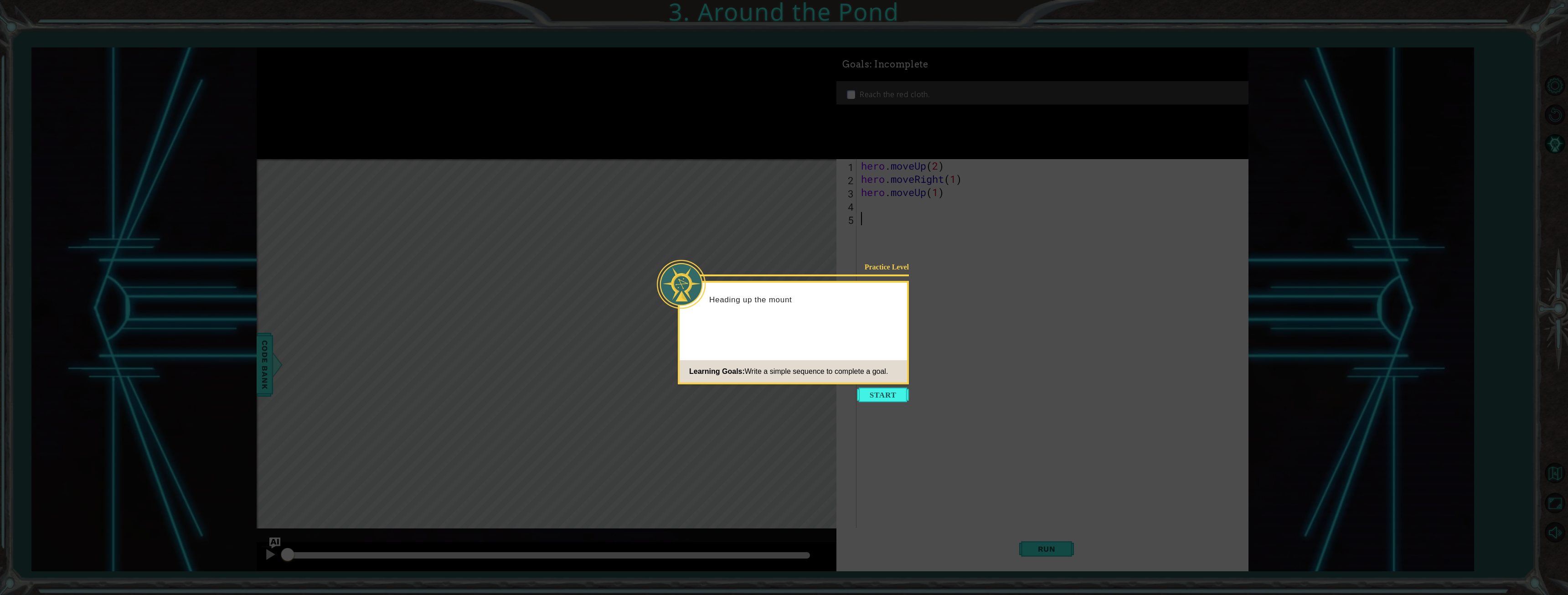
click at [873, 398] on button "Start" at bounding box center [883, 395] width 52 height 15
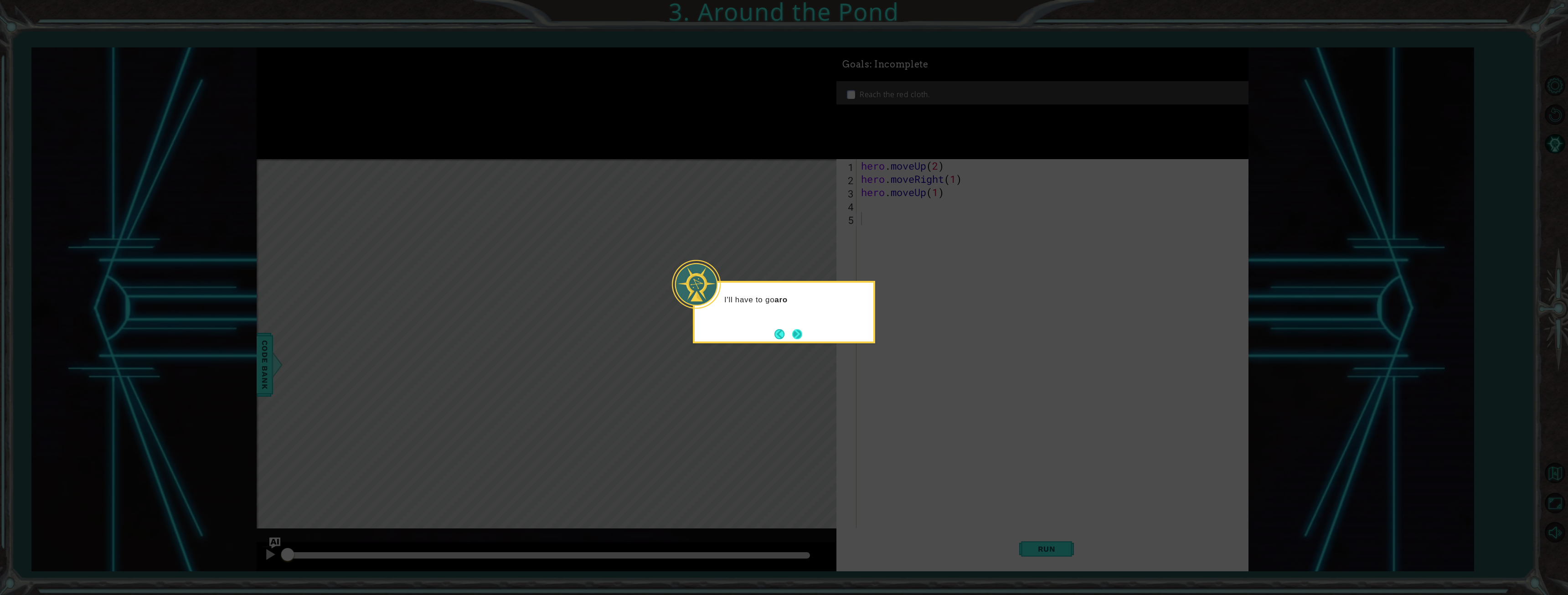
click at [802, 333] on button "Next" at bounding box center [797, 334] width 10 height 10
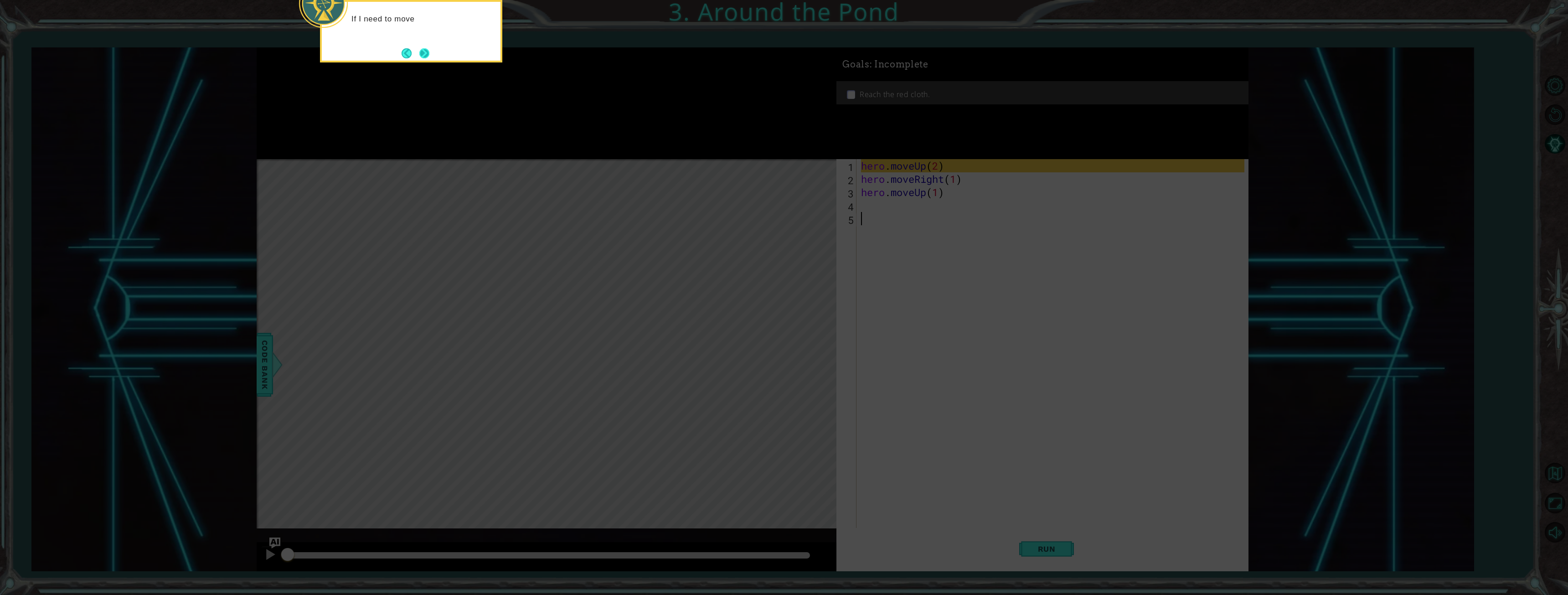
click at [420, 58] on button "Next" at bounding box center [424, 53] width 10 height 10
click at [426, 58] on button "Next" at bounding box center [424, 53] width 10 height 10
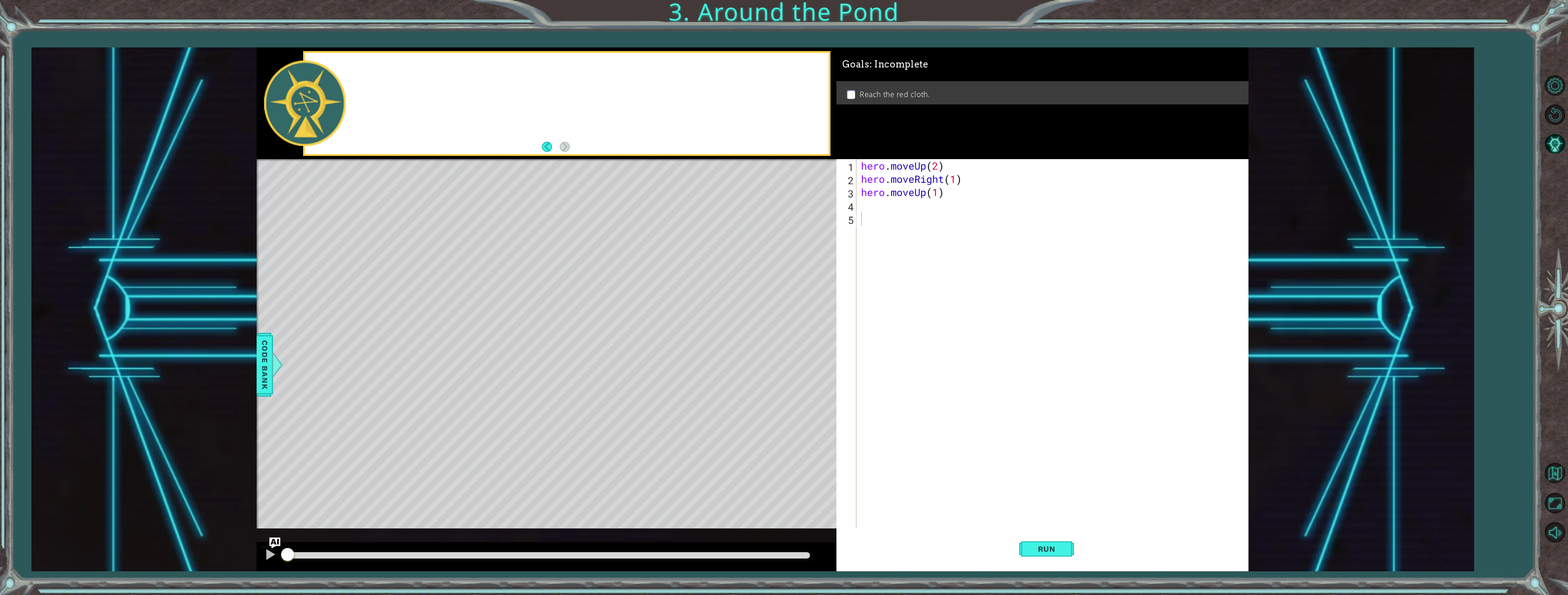
click at [426, 58] on div at bounding box center [567, 104] width 524 height 101
click at [269, 554] on div at bounding box center [270, 554] width 12 height 12
click at [1565, 475] on button "Back to Map" at bounding box center [1555, 473] width 26 height 26
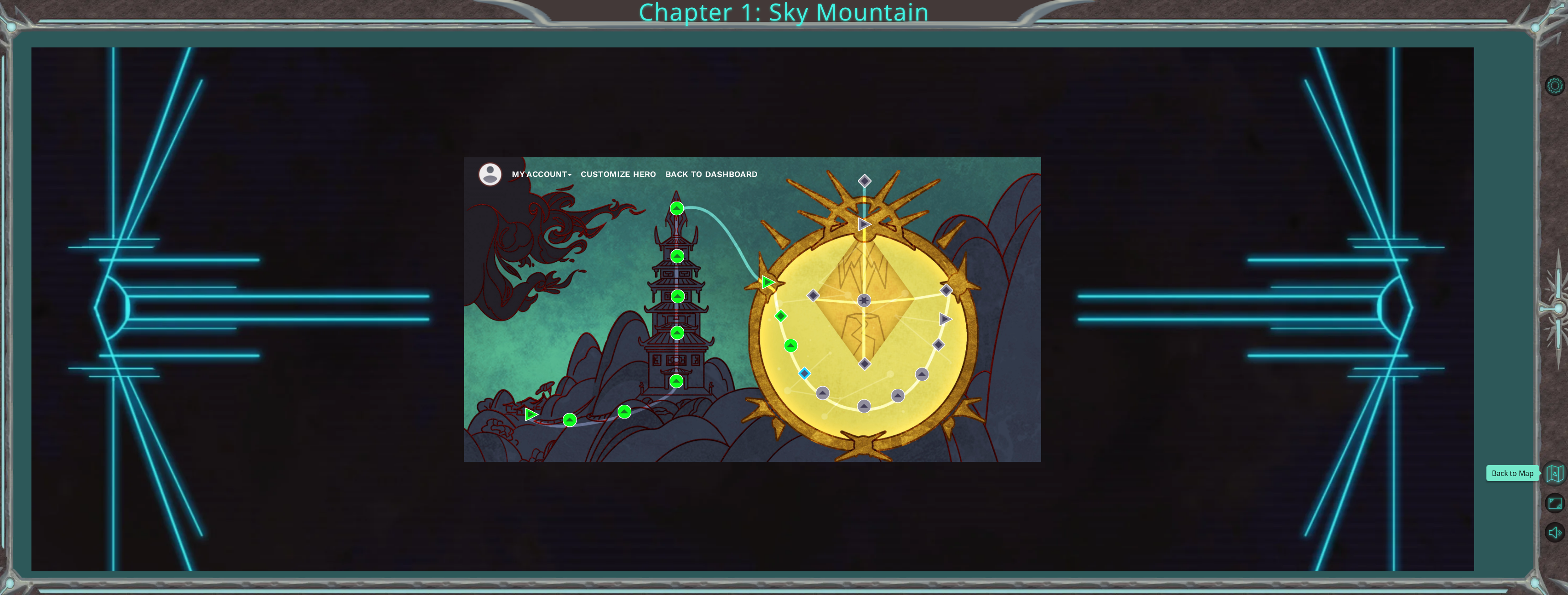
click at [1552, 471] on button "Back to Map" at bounding box center [1555, 473] width 26 height 26
click at [802, 370] on img at bounding box center [804, 373] width 13 height 13
